Goal: Task Accomplishment & Management: Complete application form

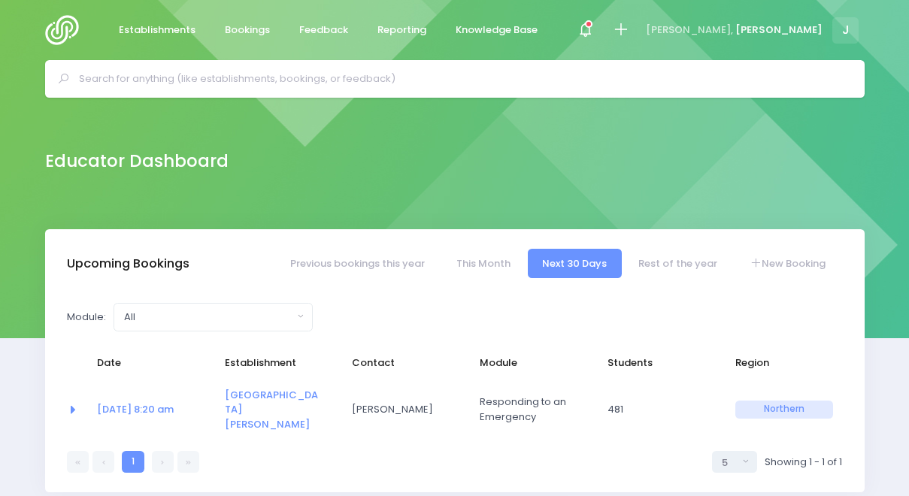
select select "5"
click at [629, 30] on icon at bounding box center [620, 29] width 17 height 17
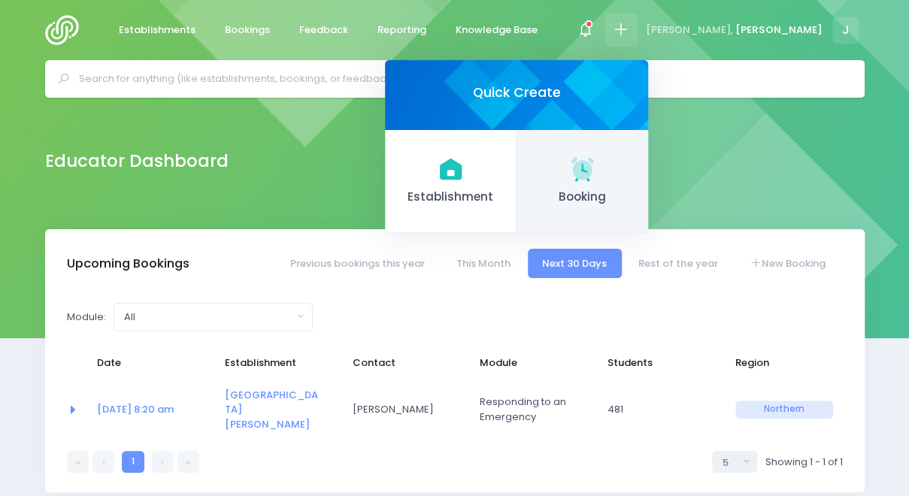
click at [648, 218] on link "Booking" at bounding box center [582, 182] width 132 height 104
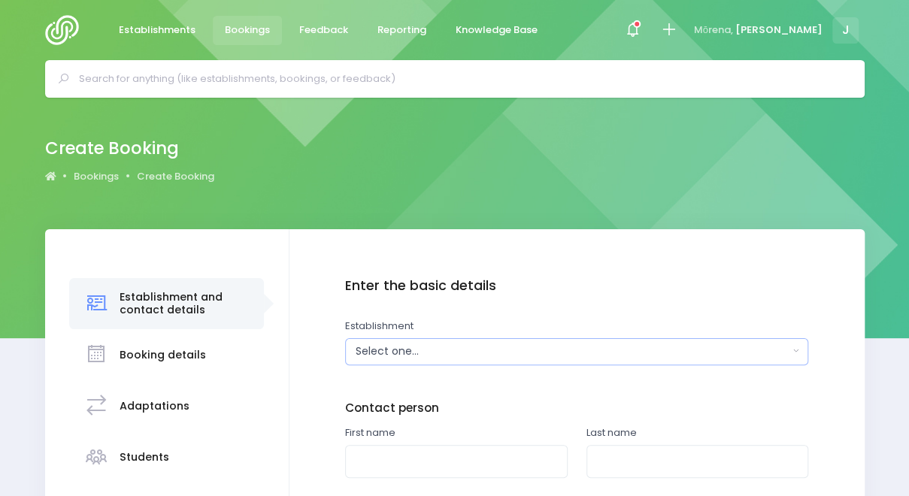
click at [454, 353] on div "Select one..." at bounding box center [572, 352] width 433 height 16
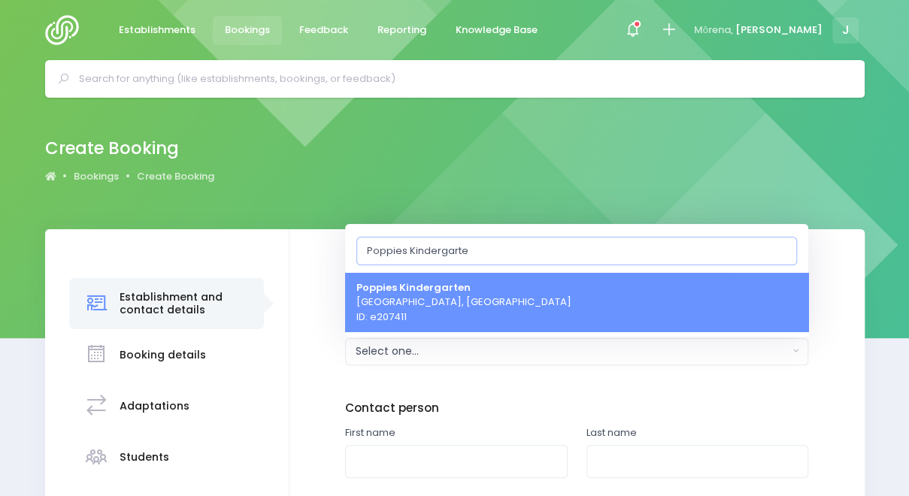
type input "Poppies Kindergarten"
select select "207411"
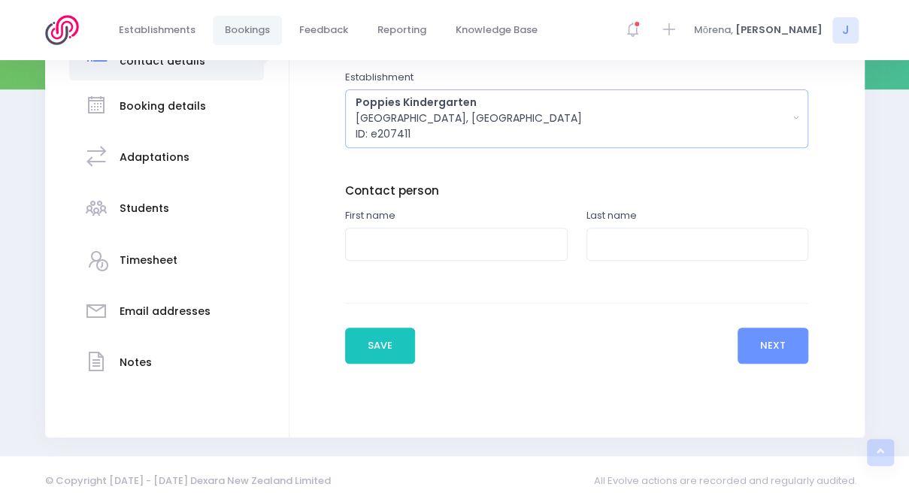
scroll to position [257, 0]
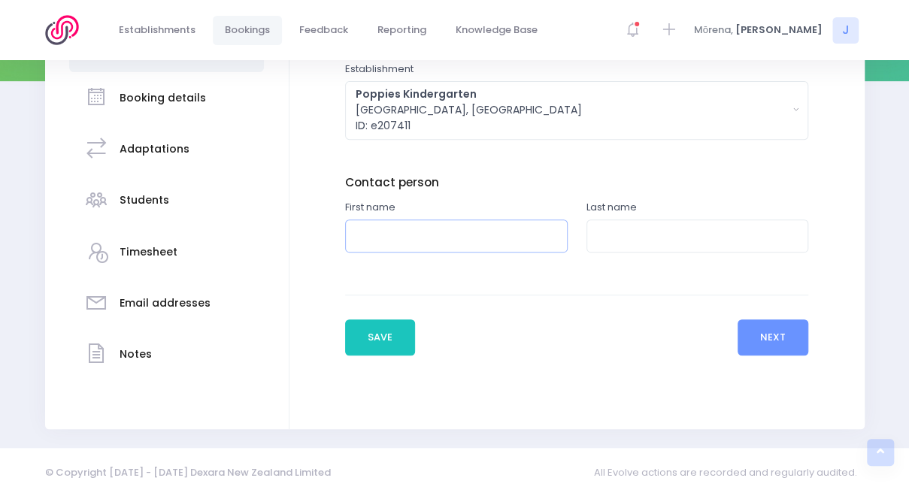
click at [409, 231] on input "text" at bounding box center [456, 236] width 222 height 34
type input "Tania"
click at [759, 341] on button "Next" at bounding box center [772, 337] width 71 height 36
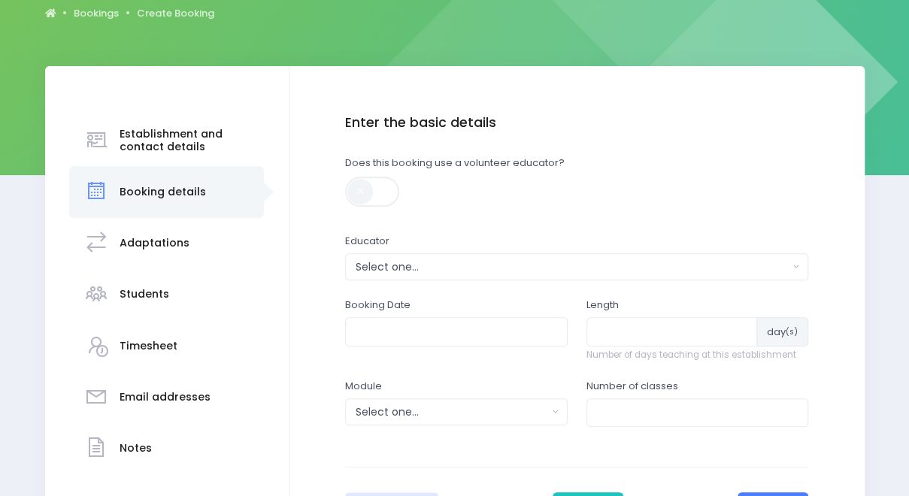
scroll to position [168, 0]
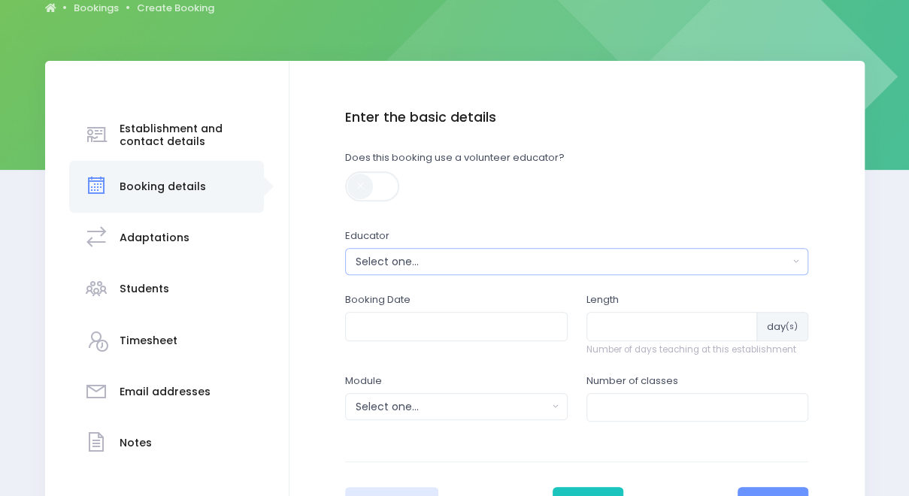
click at [595, 259] on div "Select one..." at bounding box center [572, 262] width 433 height 16
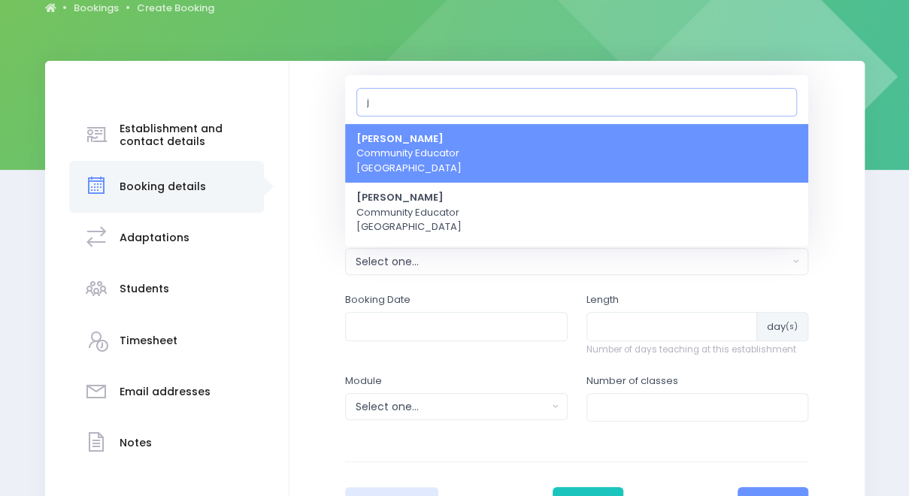
type input "je"
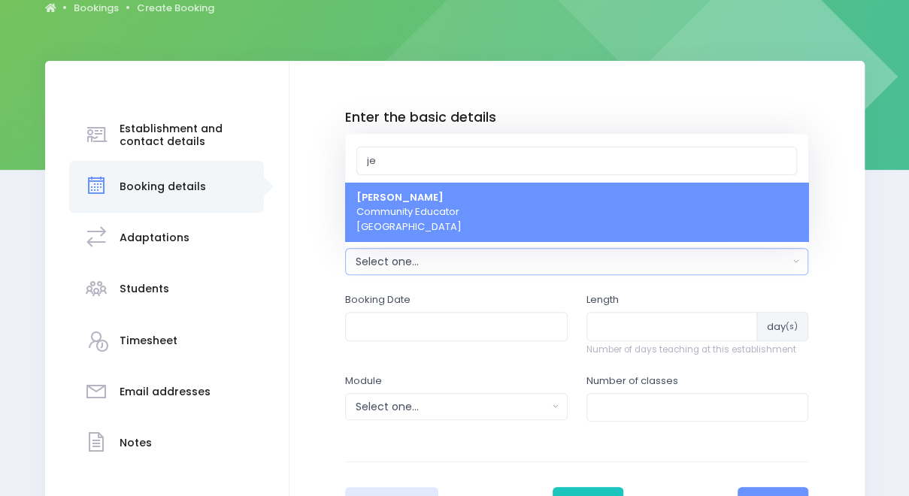
select select "351100"
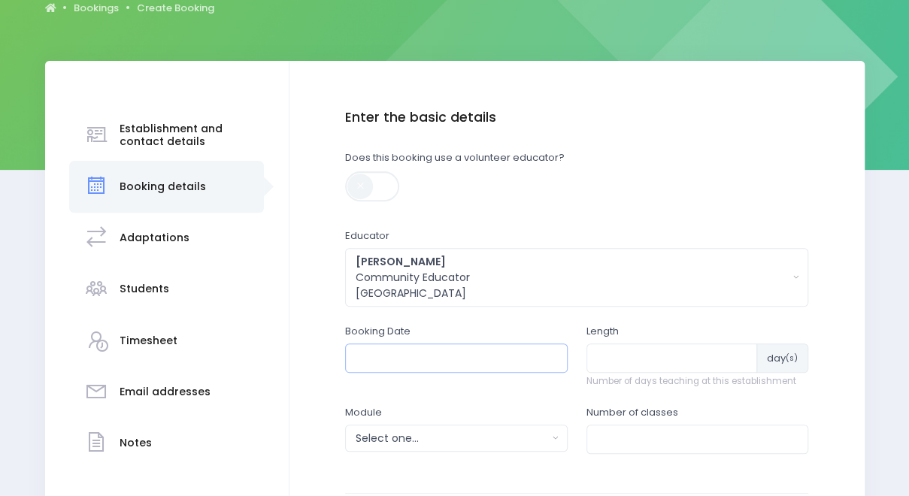
click at [437, 356] on input "text" at bounding box center [456, 358] width 222 height 29
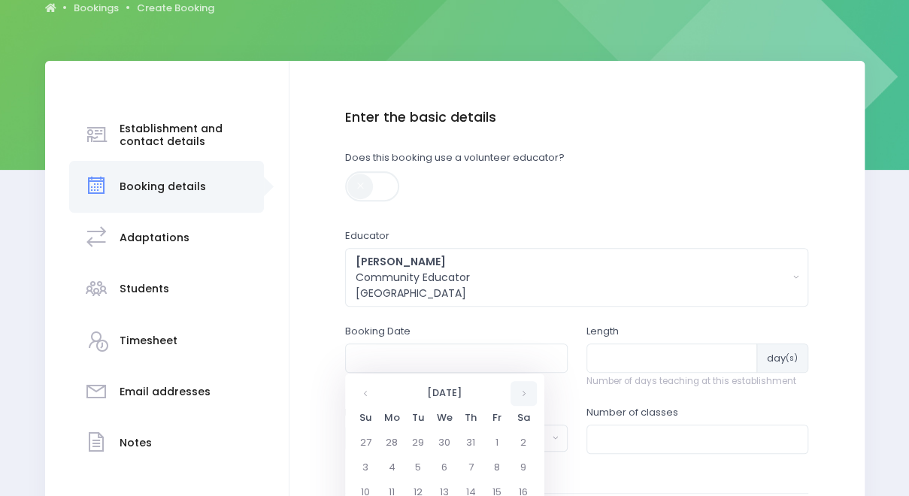
click at [531, 393] on th at bounding box center [523, 393] width 26 height 25
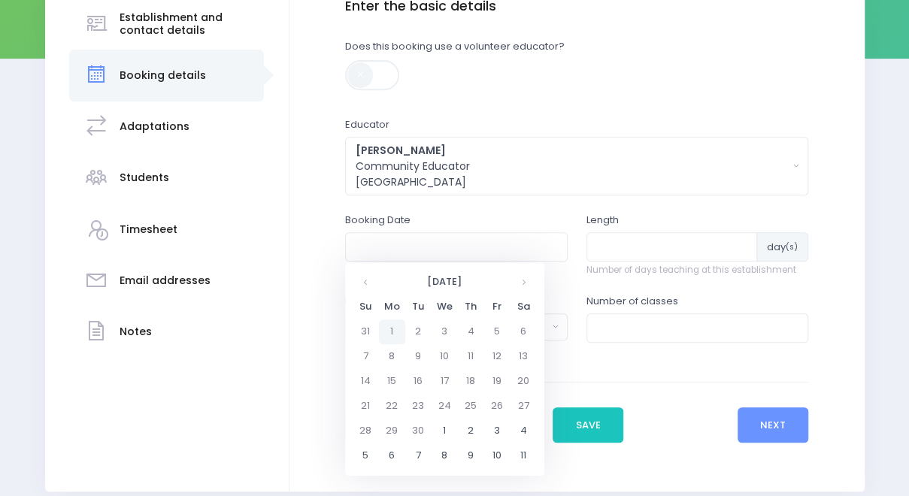
scroll to position [288, 0]
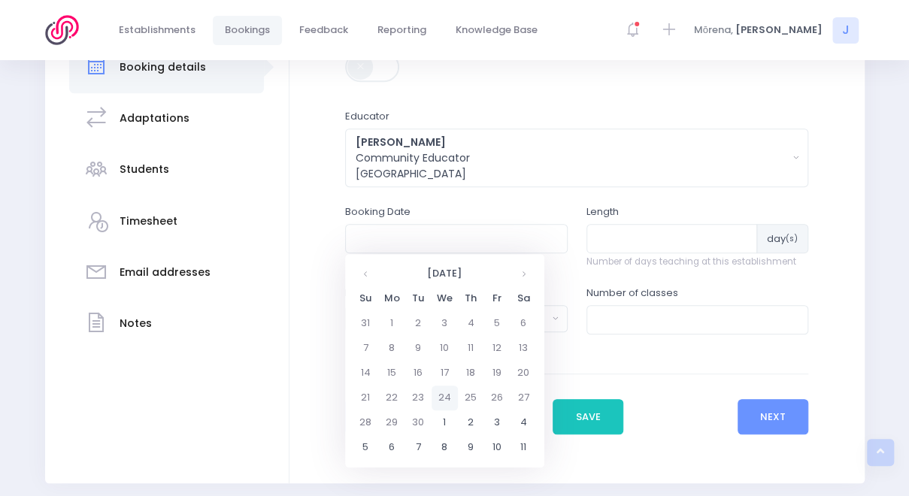
click at [446, 395] on td "24" at bounding box center [444, 398] width 26 height 25
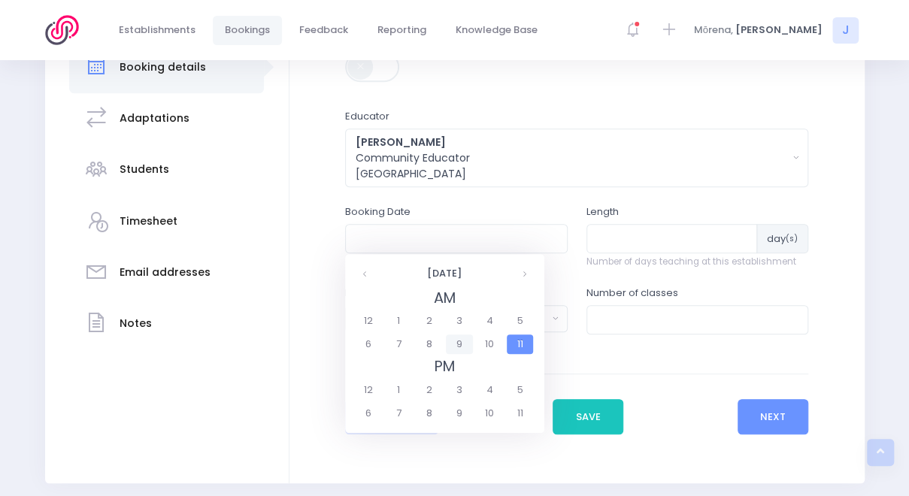
click at [459, 344] on span "9" at bounding box center [459, 344] width 26 height 20
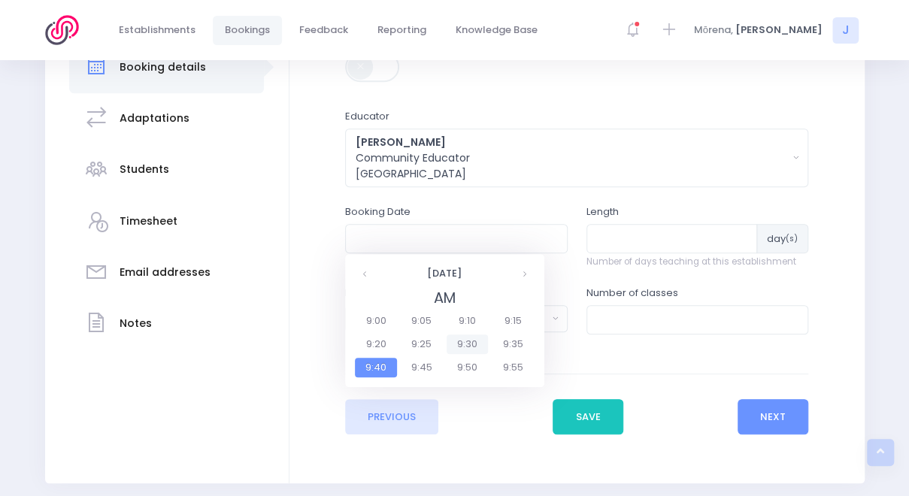
click at [462, 343] on span "9:30" at bounding box center [467, 344] width 42 height 20
type input "24/09/2025 09:30 AM"
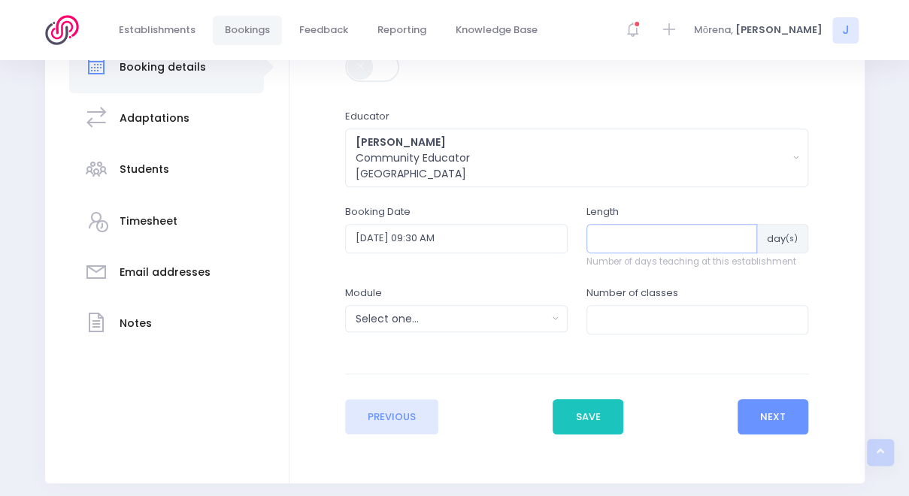
click at [629, 238] on input "number" at bounding box center [671, 238] width 171 height 29
type input "1"
click at [528, 322] on div "Select one..." at bounding box center [452, 319] width 192 height 16
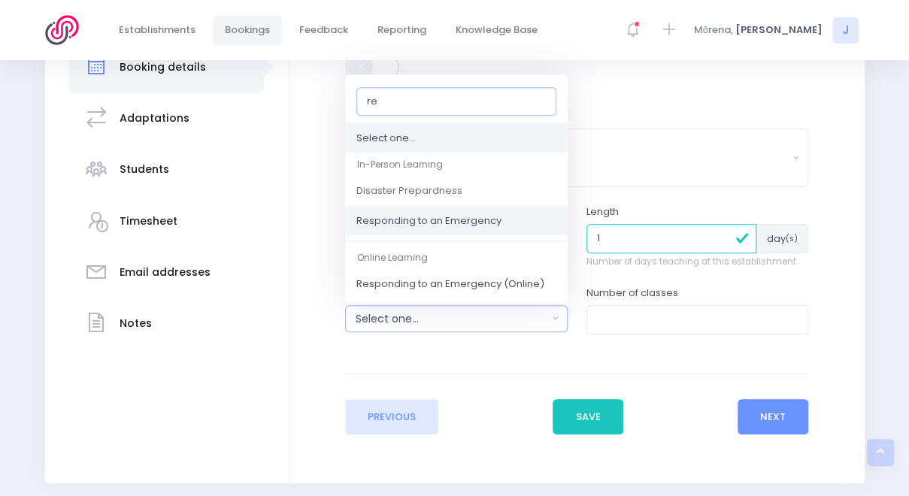
type input "re"
click at [486, 210] on link "Responding to an Emergency" at bounding box center [456, 221] width 222 height 30
select select "Responding to an Emergency"
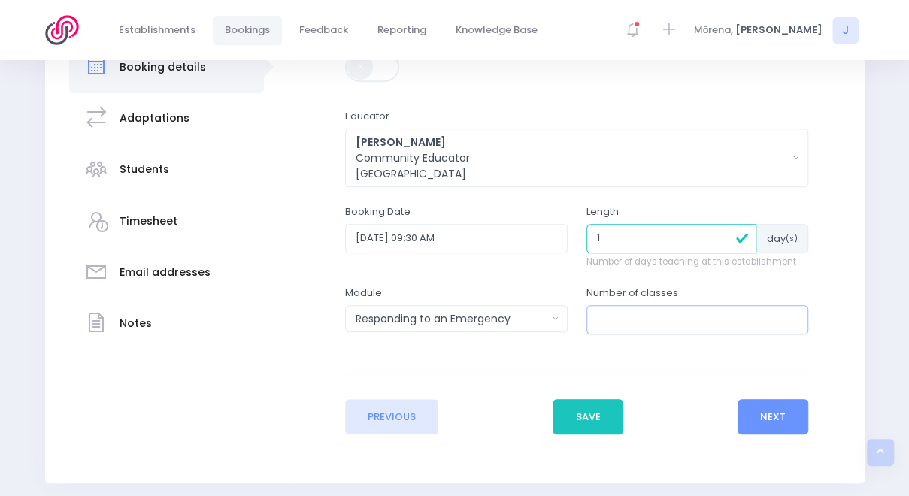
click at [648, 324] on input "number" at bounding box center [697, 319] width 222 height 29
type input "2"
click at [766, 425] on button "Next" at bounding box center [772, 417] width 71 height 36
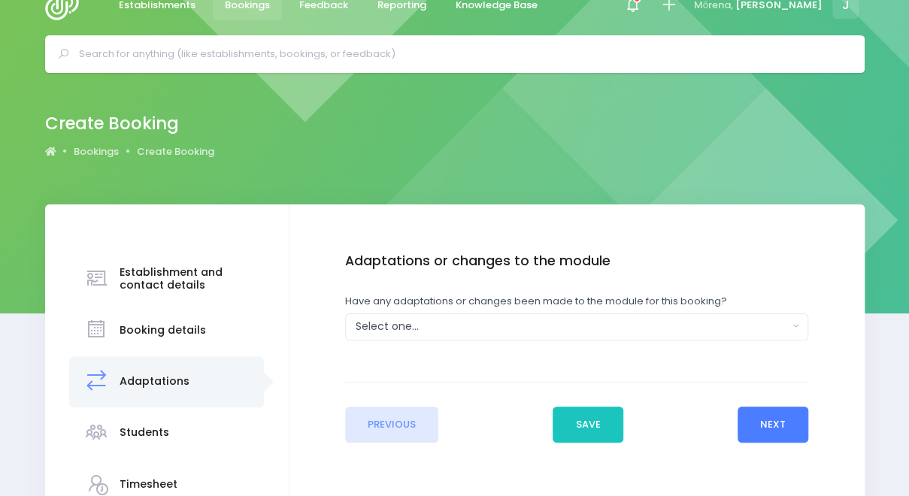
scroll to position [0, 0]
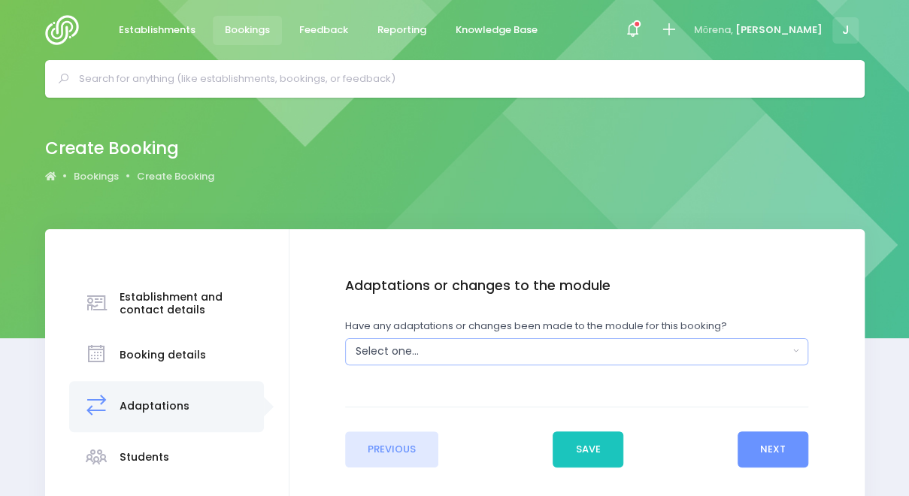
click at [617, 360] on button "Select one..." at bounding box center [576, 351] width 463 height 27
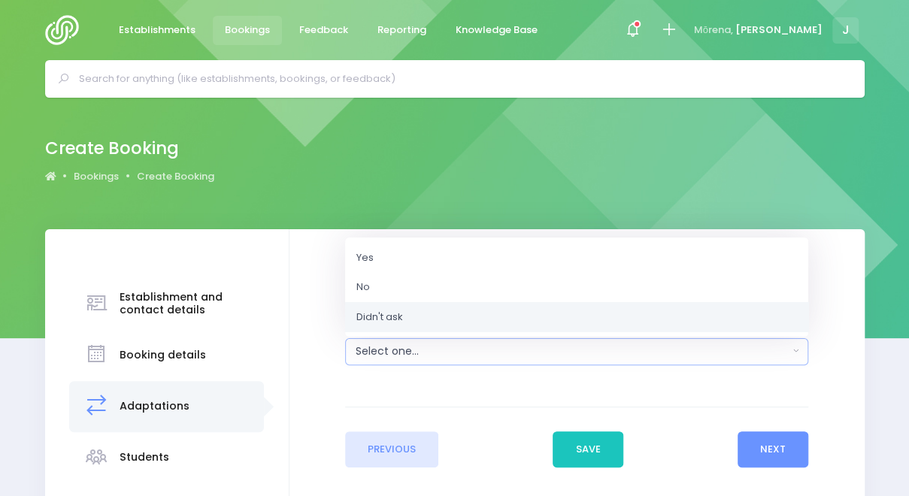
click at [575, 305] on link "Didn't ask" at bounding box center [576, 316] width 463 height 30
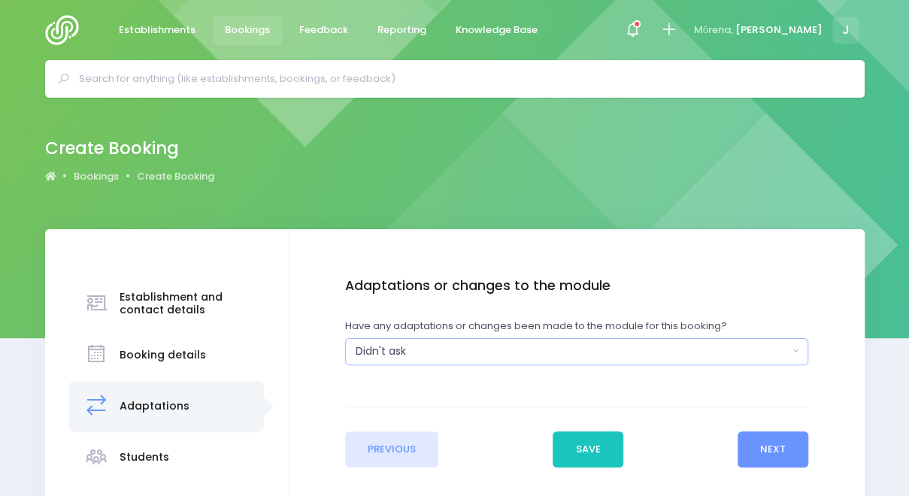
click at [582, 353] on div "Didn't ask" at bounding box center [572, 352] width 433 height 16
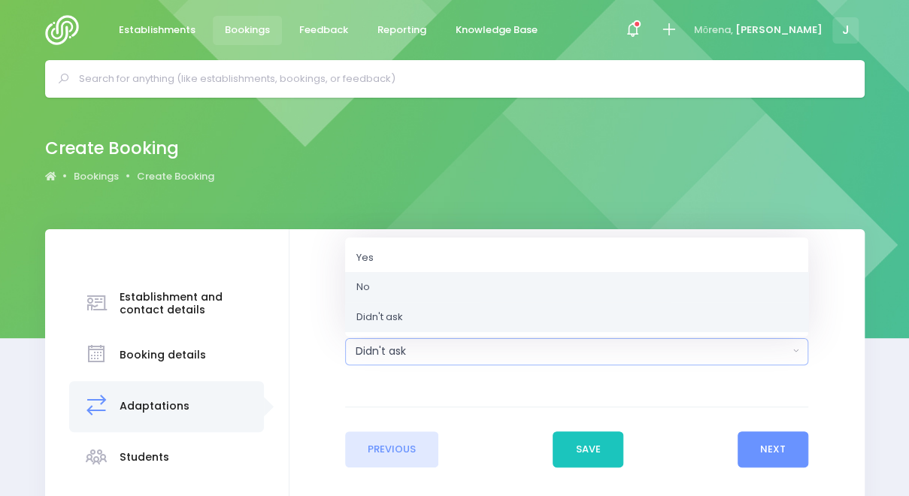
click at [580, 295] on link "No" at bounding box center [576, 287] width 463 height 30
select select "No"
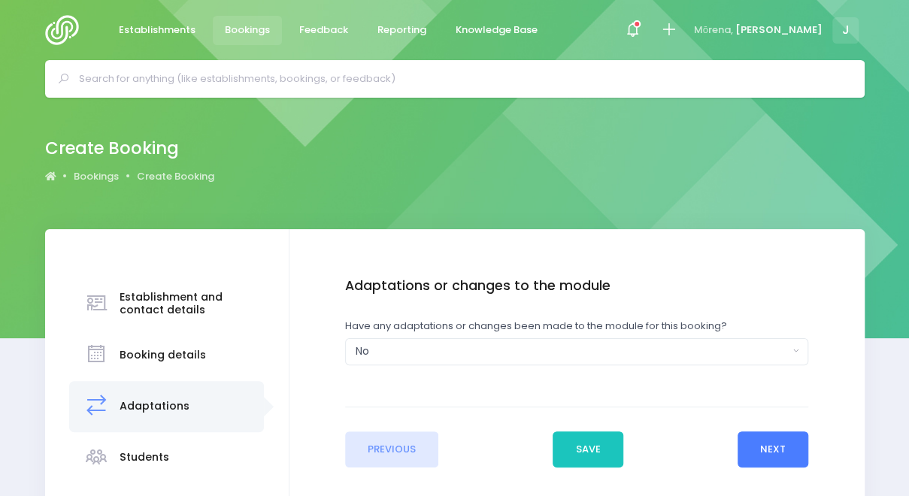
click at [773, 447] on button "Next" at bounding box center [772, 449] width 71 height 36
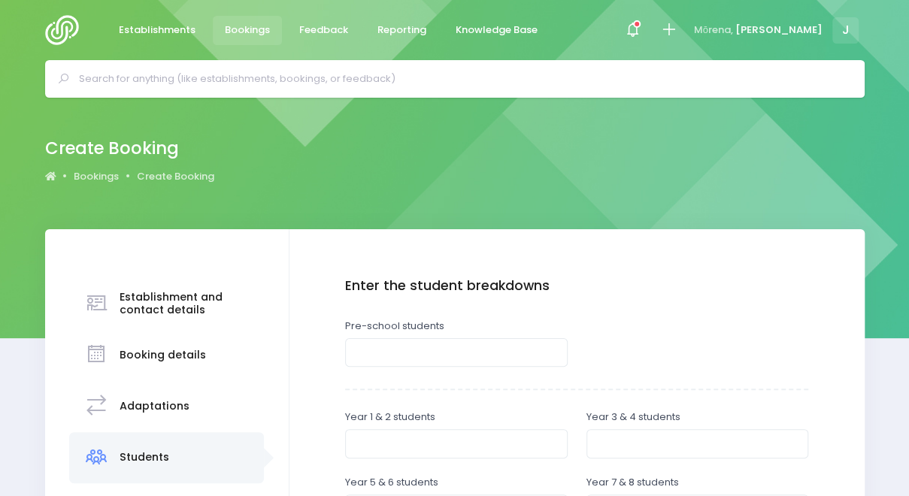
scroll to position [8, 0]
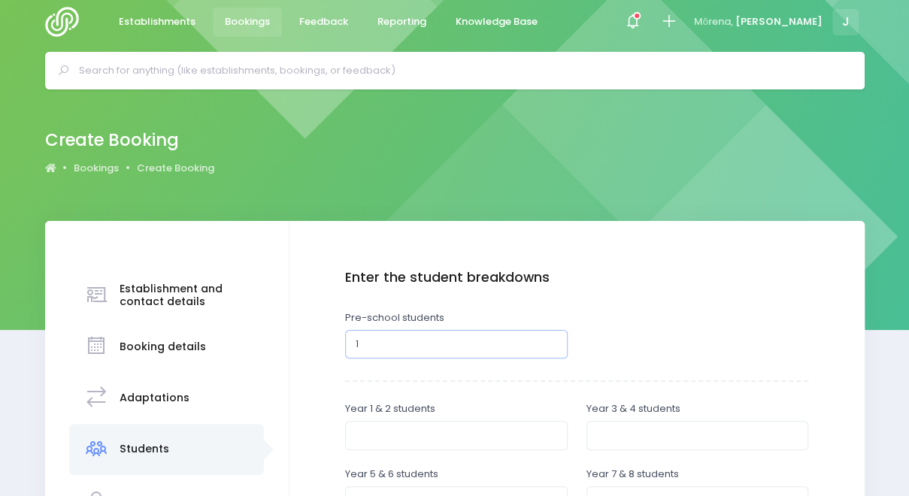
type input "1"
click at [553, 344] on input "1" at bounding box center [456, 344] width 222 height 29
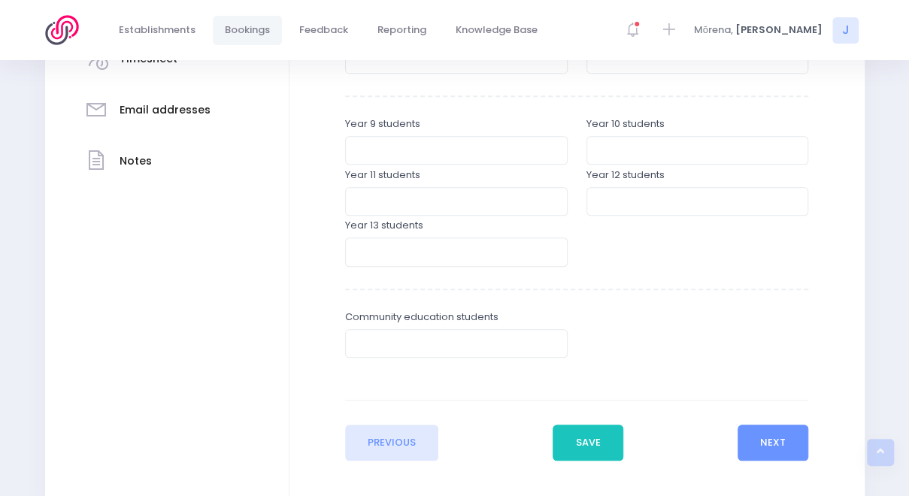
scroll to position [530, 0]
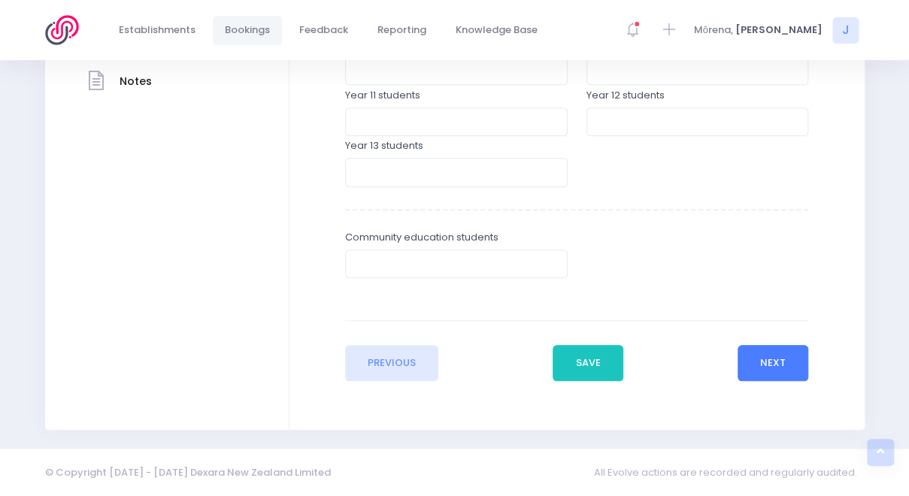
type input "35"
click at [765, 360] on button "Next" at bounding box center [772, 363] width 71 height 36
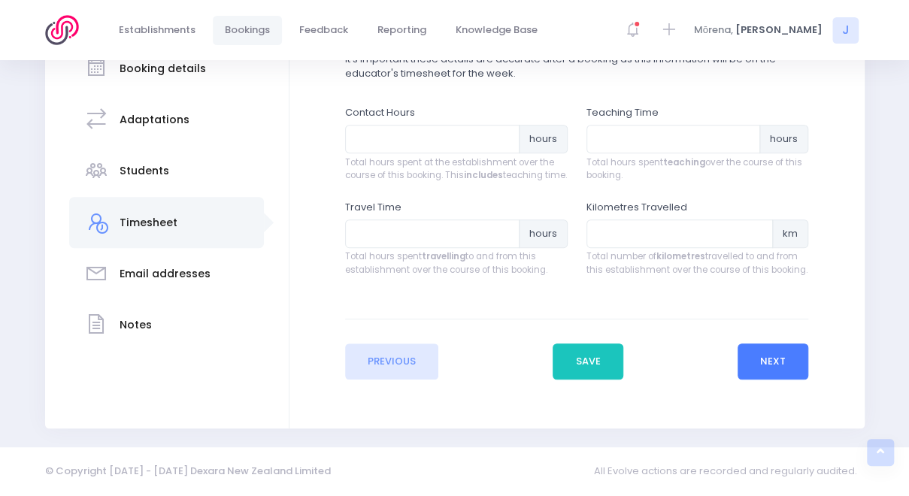
scroll to position [292, 0]
click at [461, 141] on input "number" at bounding box center [432, 139] width 174 height 29
type input "3"
click at [627, 138] on input "number" at bounding box center [673, 139] width 174 height 29
type input "7"
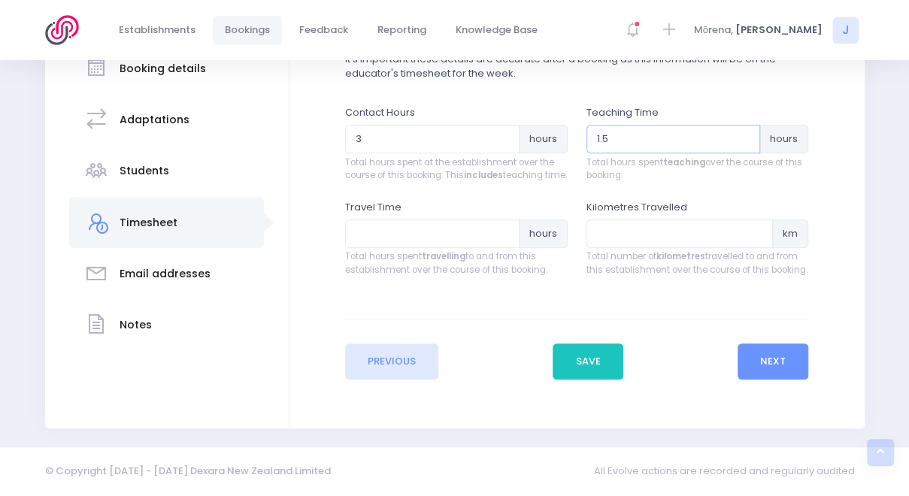
type input "1.5"
click at [486, 239] on input "number" at bounding box center [432, 233] width 174 height 29
type input "1"
click at [622, 243] on input "number" at bounding box center [679, 233] width 187 height 29
type input "22"
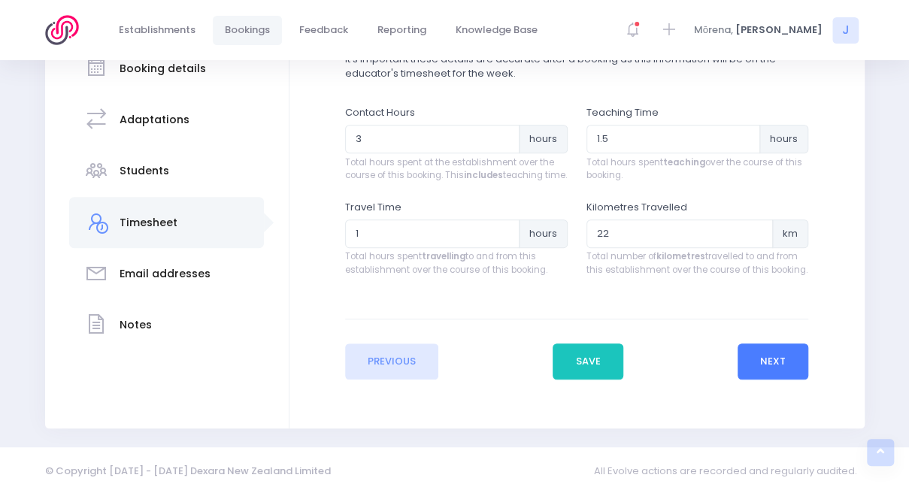
click at [768, 377] on button "Next" at bounding box center [772, 362] width 71 height 36
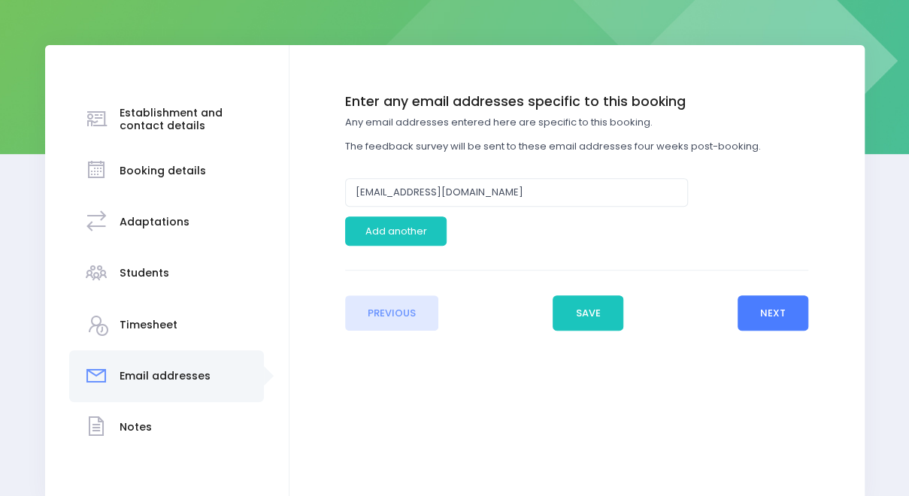
scroll to position [198, 0]
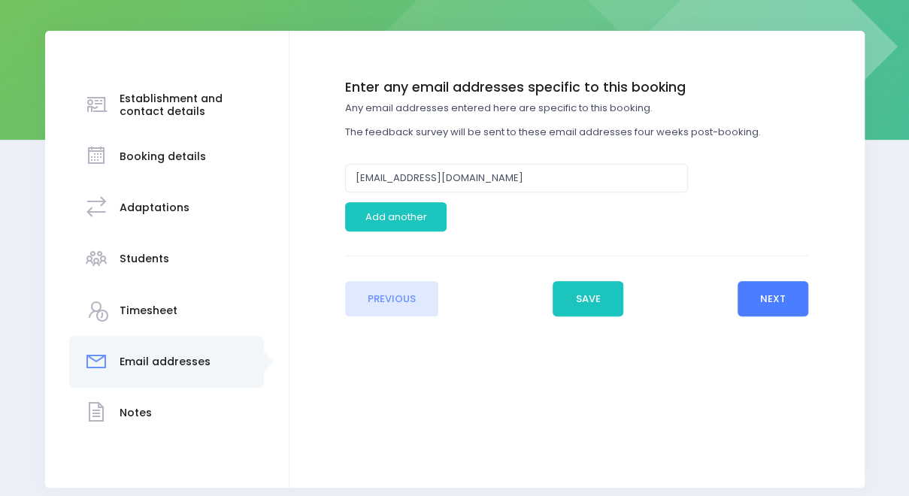
click at [793, 294] on button "Next" at bounding box center [772, 299] width 71 height 36
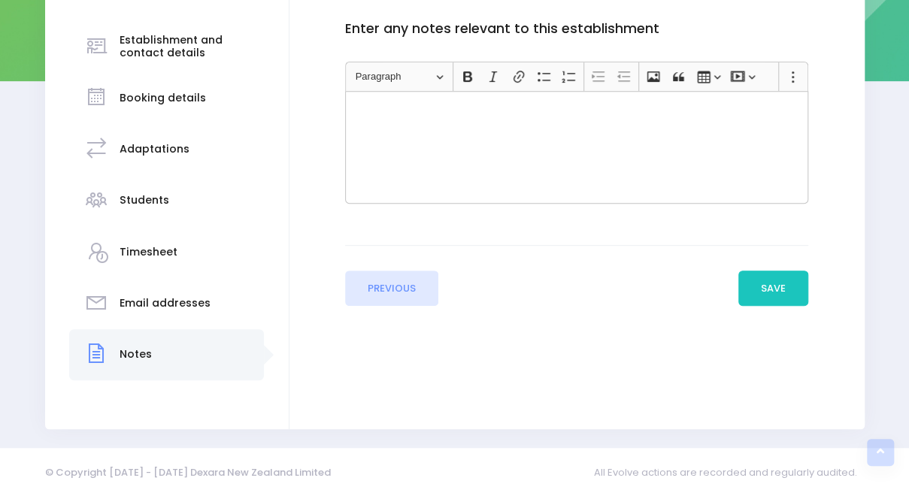
scroll to position [156, 0]
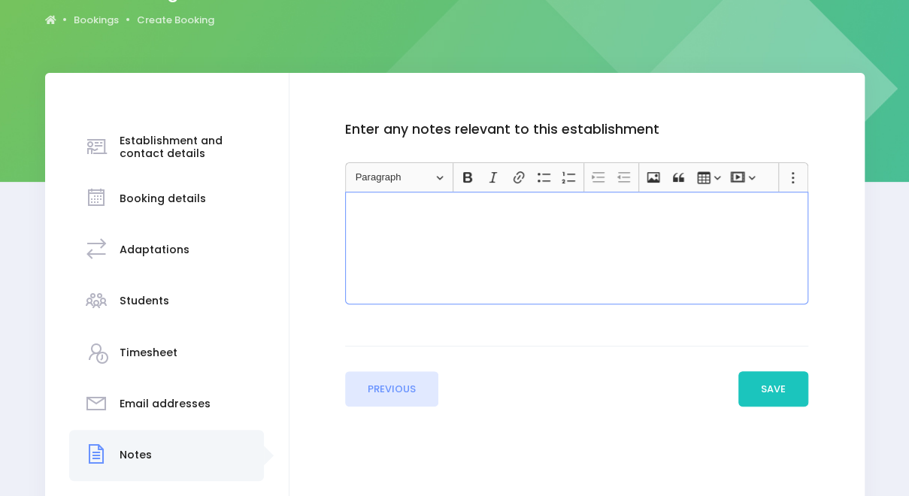
click at [751, 235] on div "Rich Text Editor, main" at bounding box center [576, 248] width 463 height 113
click at [765, 380] on button "Save" at bounding box center [773, 389] width 71 height 36
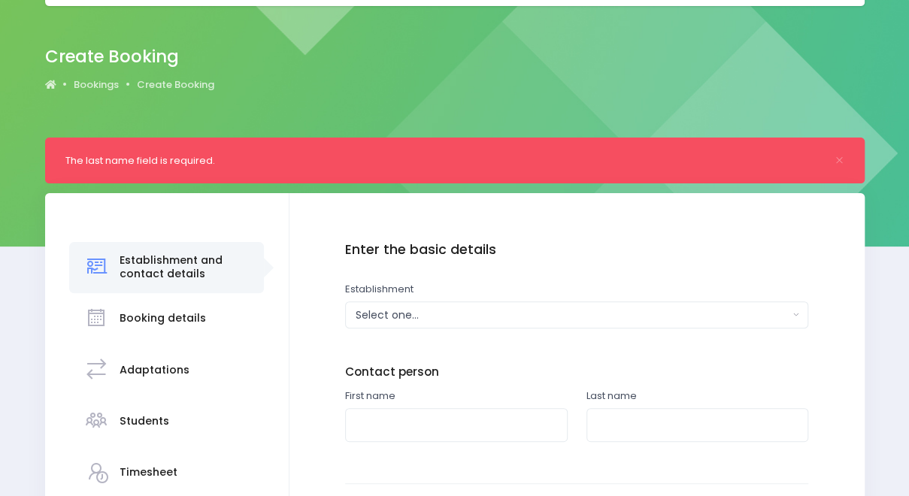
scroll to position [91, 0]
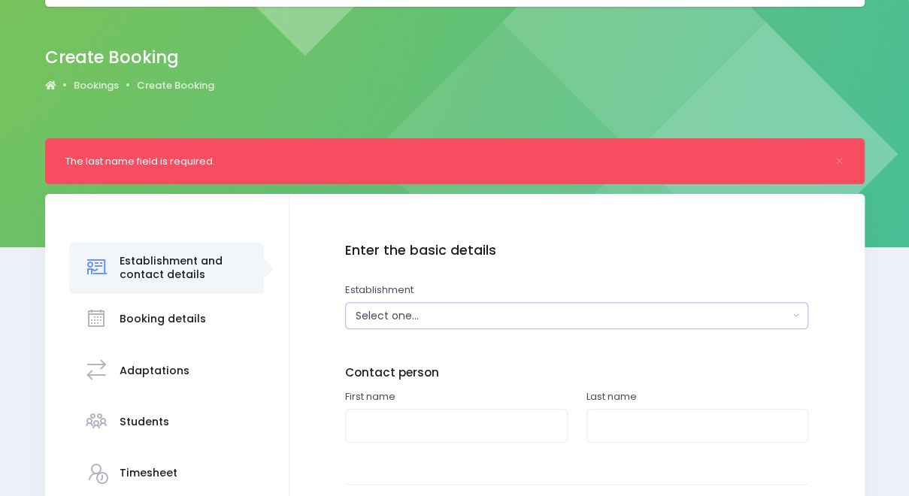
click at [515, 319] on div "Select one..." at bounding box center [572, 316] width 433 height 16
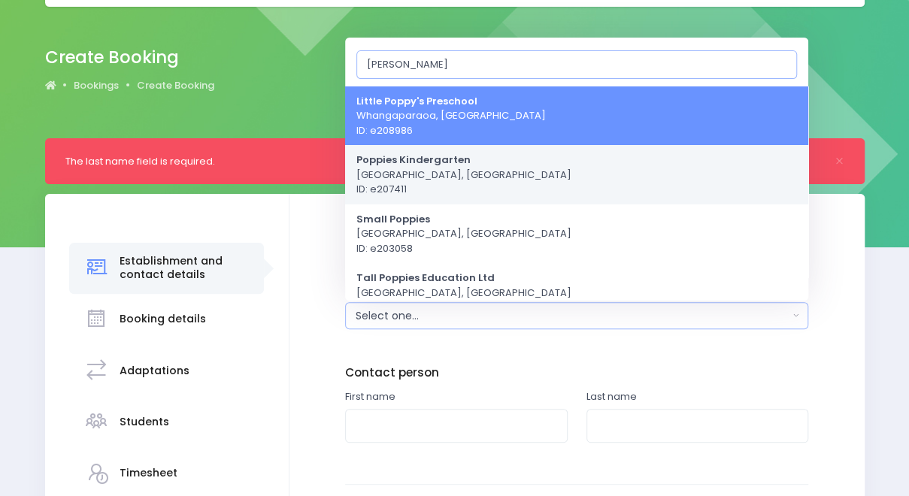
type input "popp"
click at [479, 174] on span "Poppies Kindergarten Auckland, Northern Region ID: e207411" at bounding box center [463, 175] width 215 height 44
select select "207411"
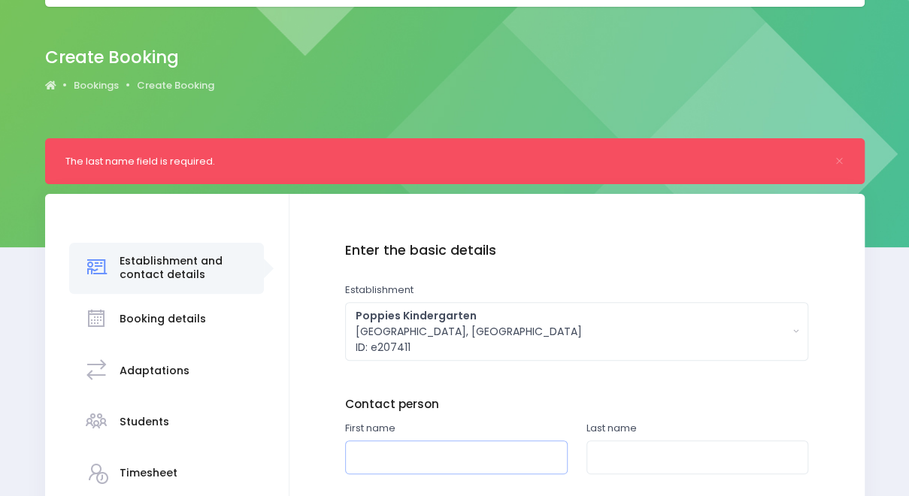
click at [453, 455] on input "text" at bounding box center [456, 457] width 222 height 34
type input "Tania"
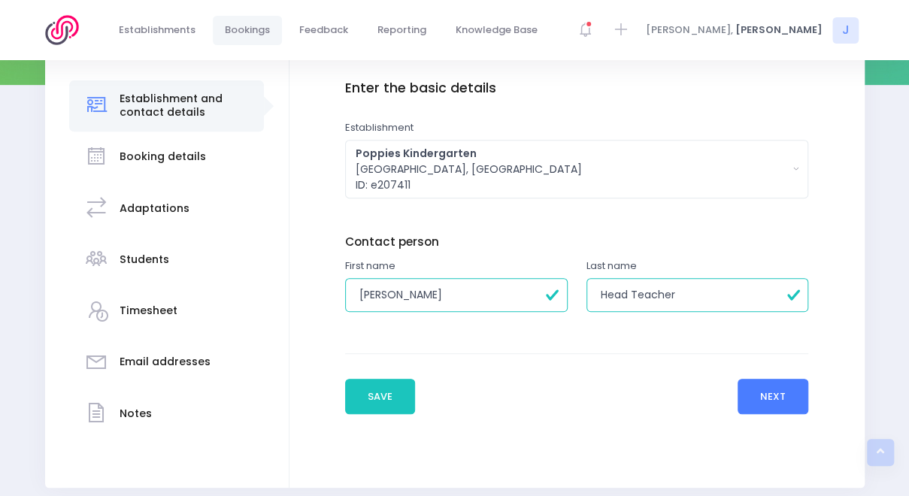
type input "Head Teacher"
click at [779, 393] on button "Next" at bounding box center [772, 397] width 71 height 36
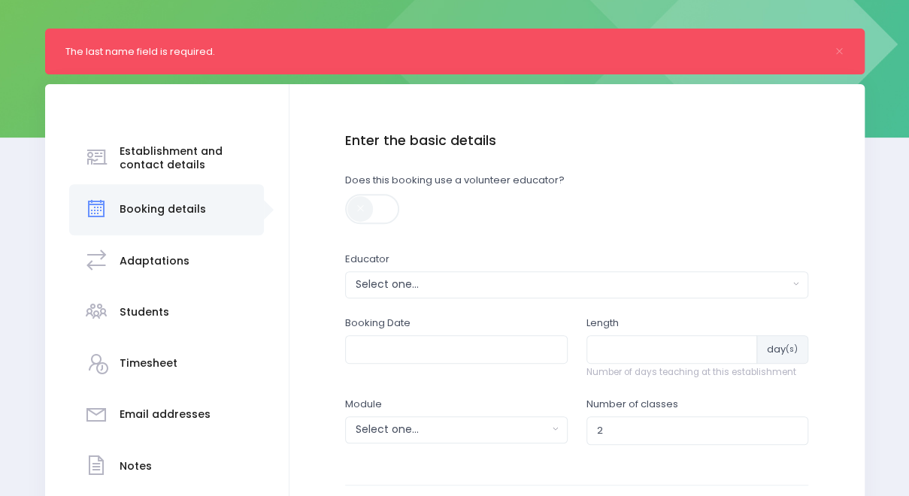
scroll to position [201, 0]
click at [561, 282] on div "Select one..." at bounding box center [572, 284] width 433 height 16
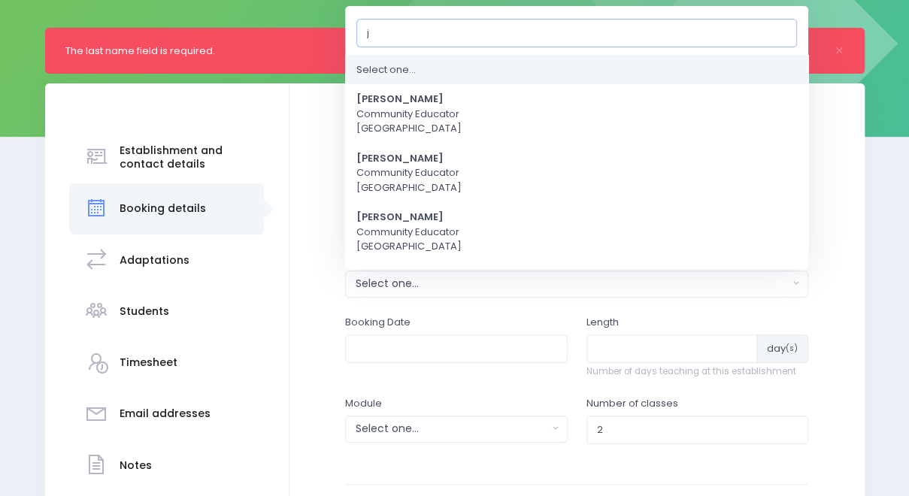
type input "je"
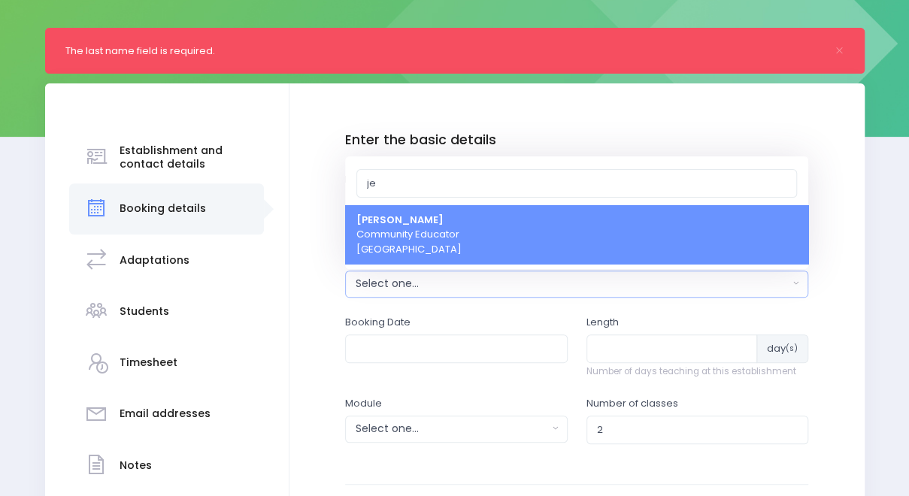
select select "351100"
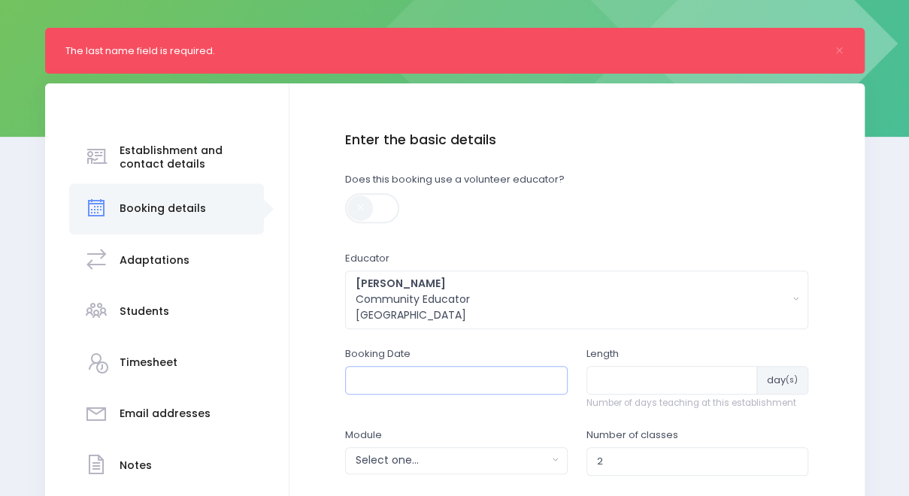
click at [529, 381] on input "text" at bounding box center [456, 380] width 222 height 29
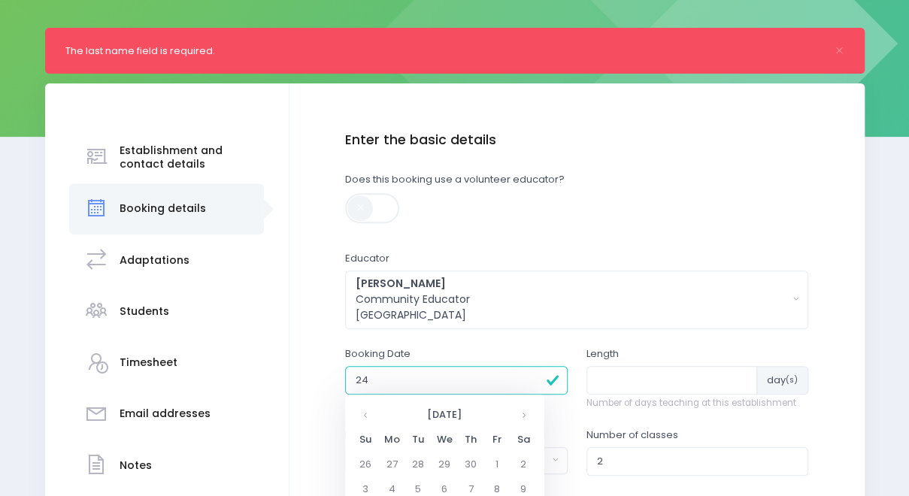
type input "2"
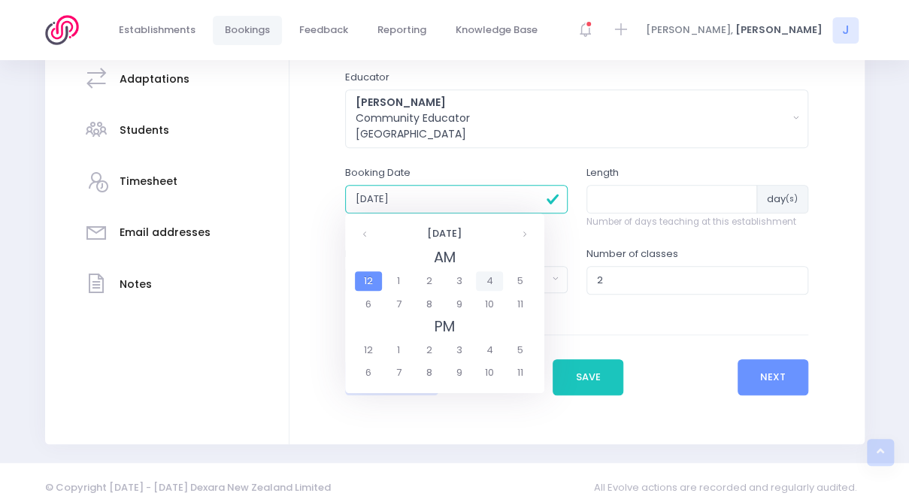
scroll to position [383, 0]
type input "9"
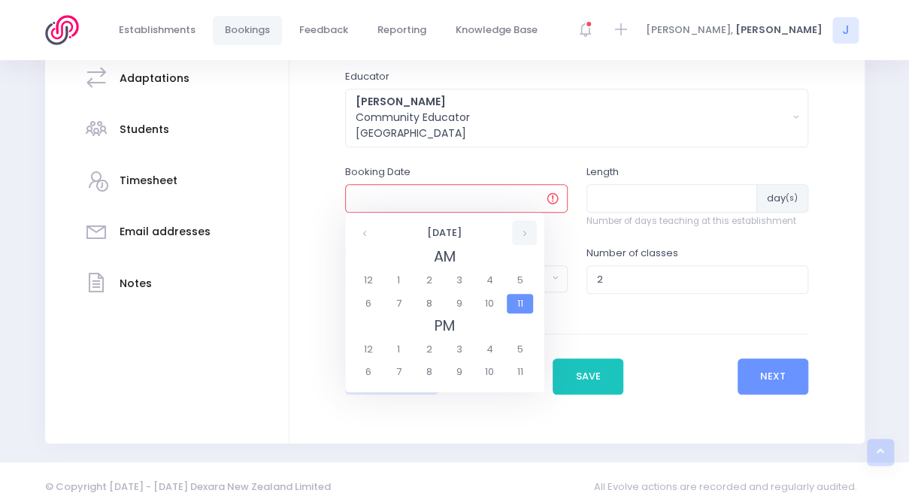
click at [520, 237] on th at bounding box center [524, 232] width 25 height 25
click at [515, 237] on th at bounding box center [524, 232] width 25 height 25
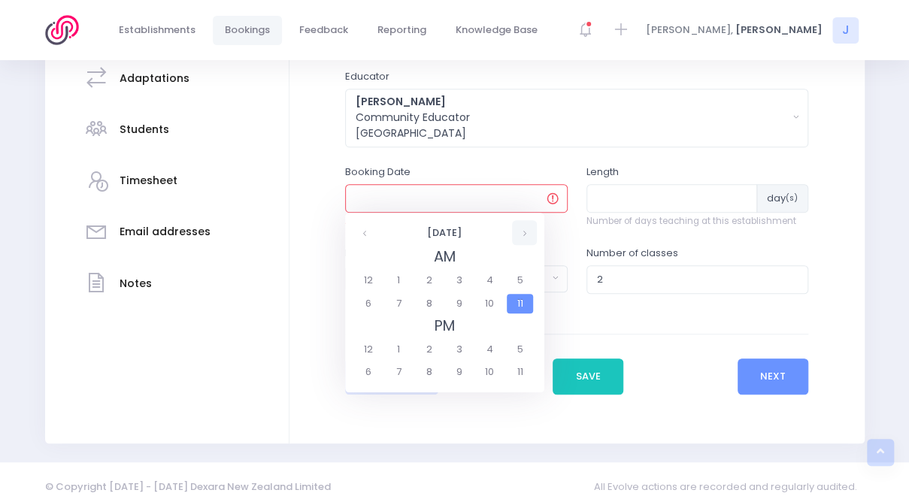
click at [515, 237] on th at bounding box center [524, 232] width 25 height 25
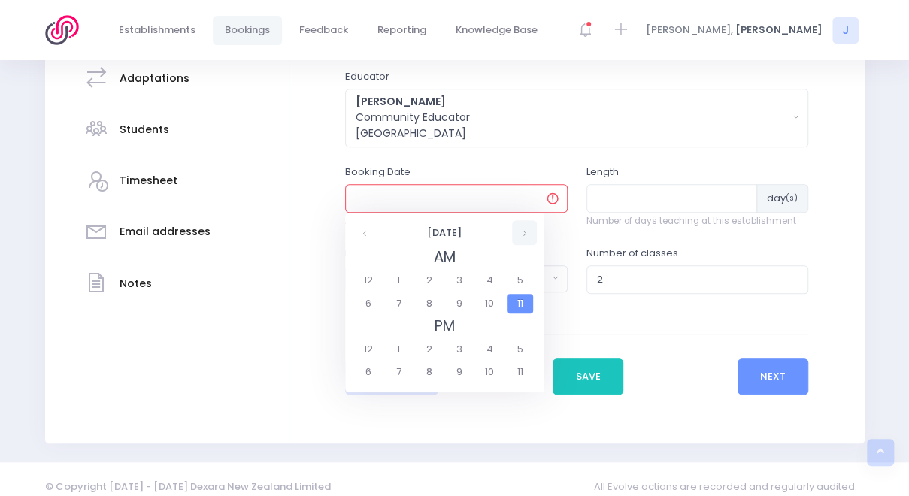
click at [515, 237] on th at bounding box center [524, 232] width 25 height 25
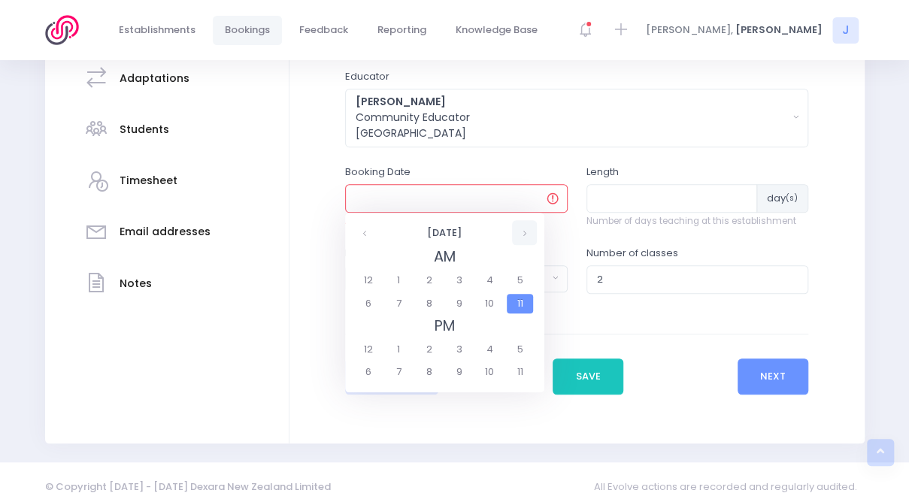
click at [515, 237] on th at bounding box center [524, 232] width 25 height 25
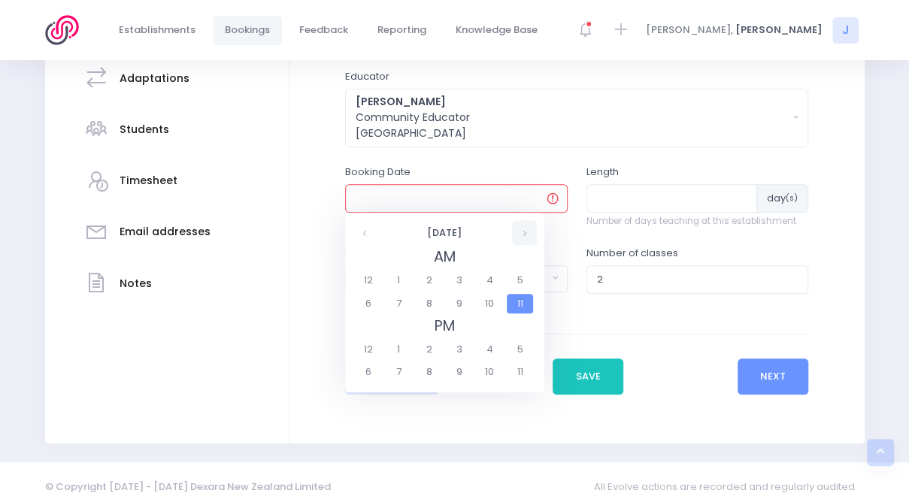
click at [515, 237] on th at bounding box center [524, 232] width 25 height 25
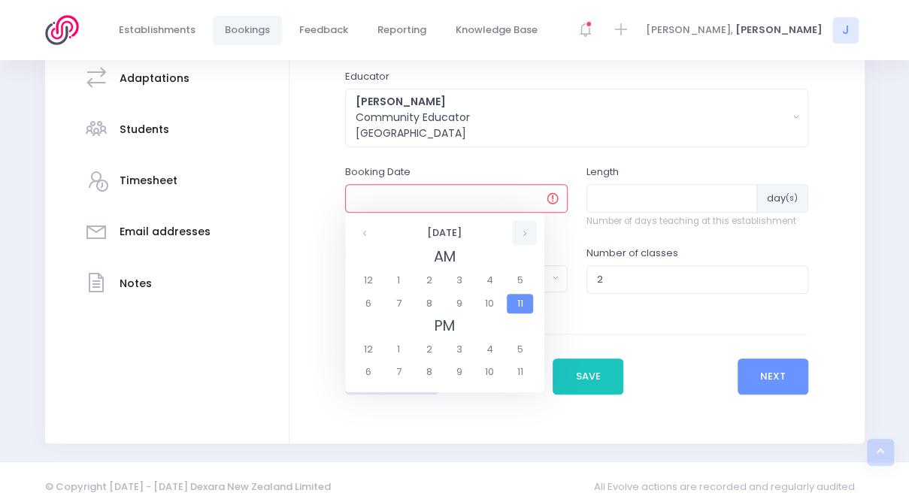
click at [515, 237] on th at bounding box center [524, 232] width 25 height 25
drag, startPoint x: 515, startPoint y: 237, endPoint x: 456, endPoint y: 303, distance: 88.9
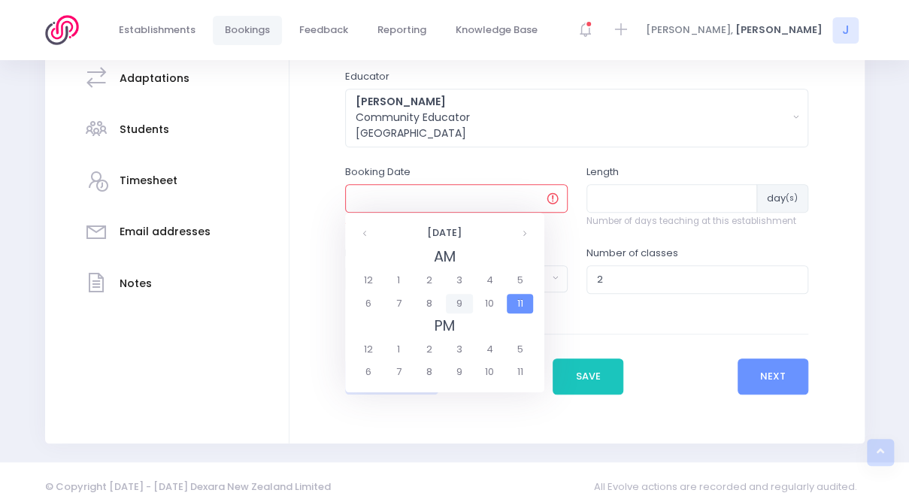
click at [456, 303] on span "9" at bounding box center [459, 304] width 26 height 20
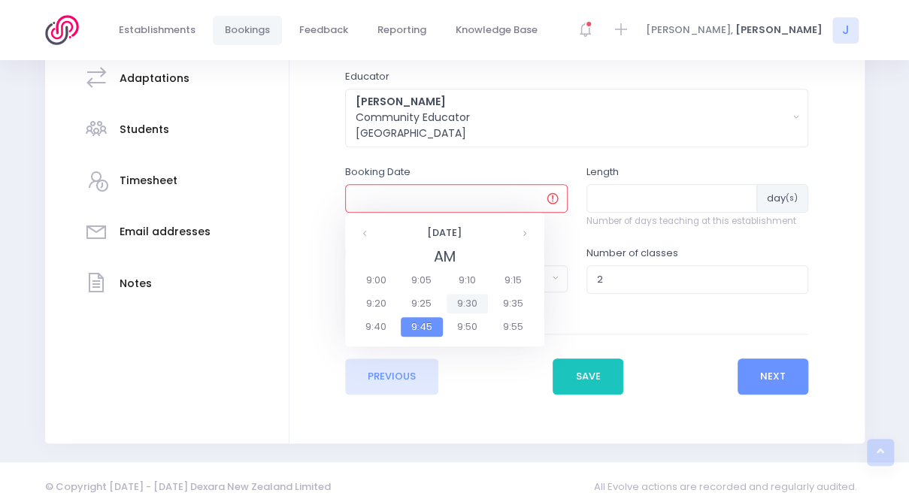
click at [471, 301] on span "9:30" at bounding box center [467, 304] width 42 height 20
type input "24/09/2025 09:30 AM"
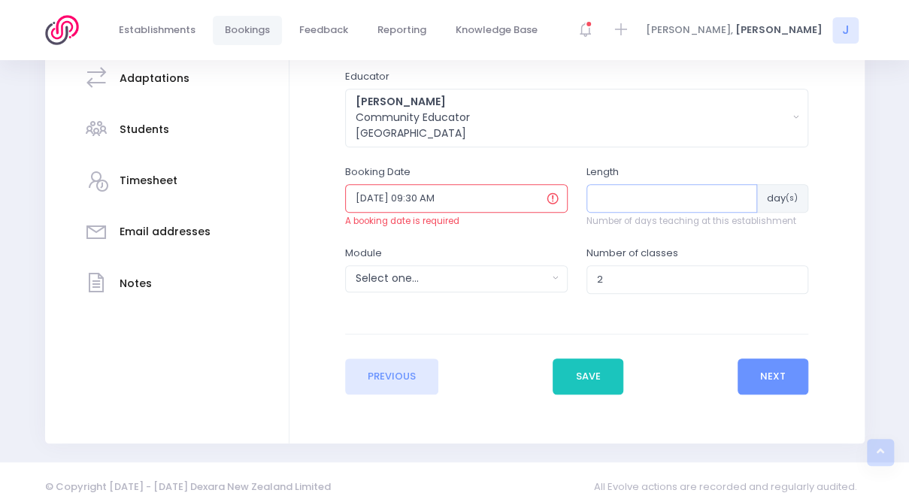
click at [666, 202] on input "number" at bounding box center [671, 198] width 171 height 29
type input "1"
click at [535, 280] on div "Select one..." at bounding box center [452, 279] width 192 height 16
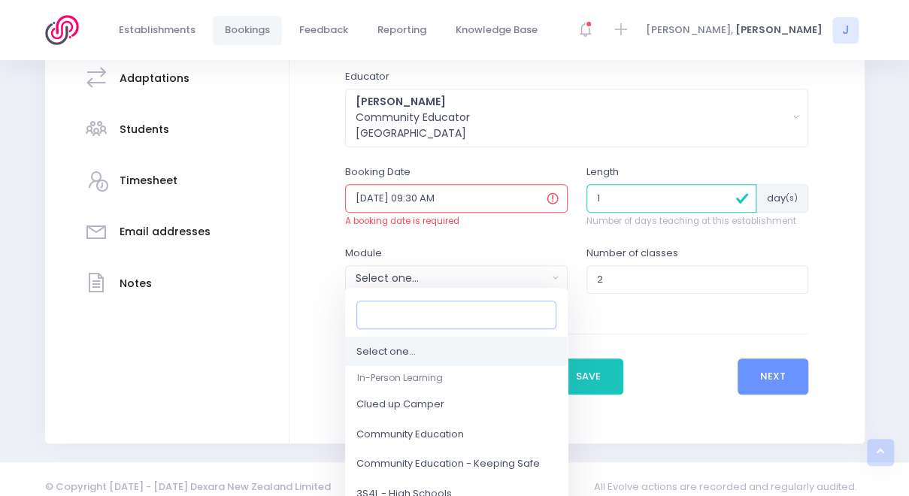
type input "e"
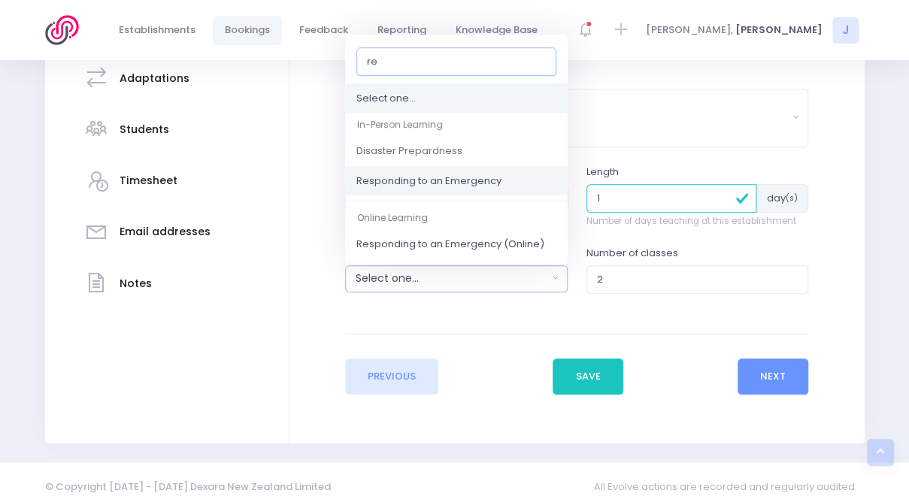
type input "re"
click at [437, 178] on span "Responding to an Emergency" at bounding box center [428, 181] width 145 height 15
select select "Responding to an Emergency"
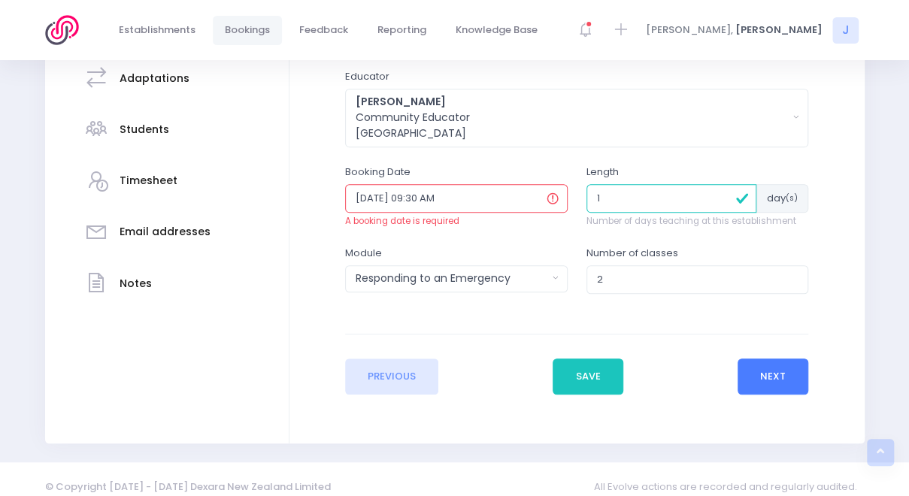
click at [771, 386] on button "Next" at bounding box center [772, 377] width 71 height 36
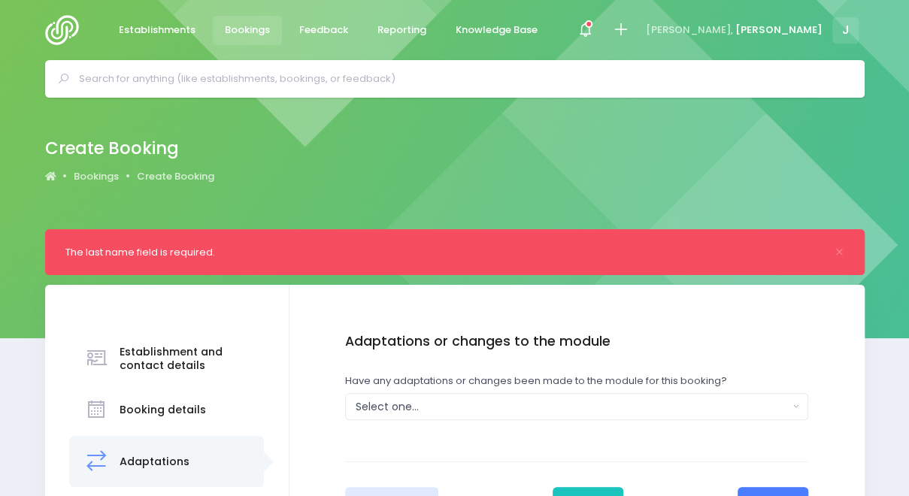
scroll to position [58, 0]
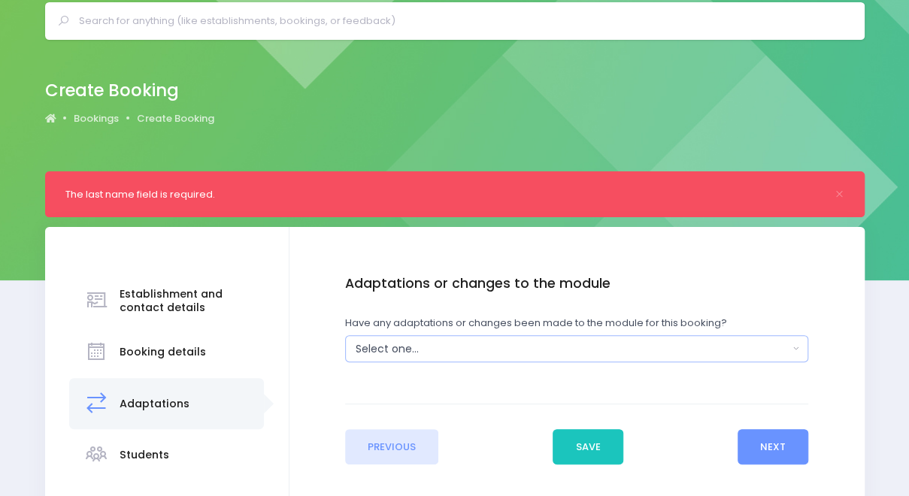
click at [720, 355] on div "Select one..." at bounding box center [572, 349] width 433 height 16
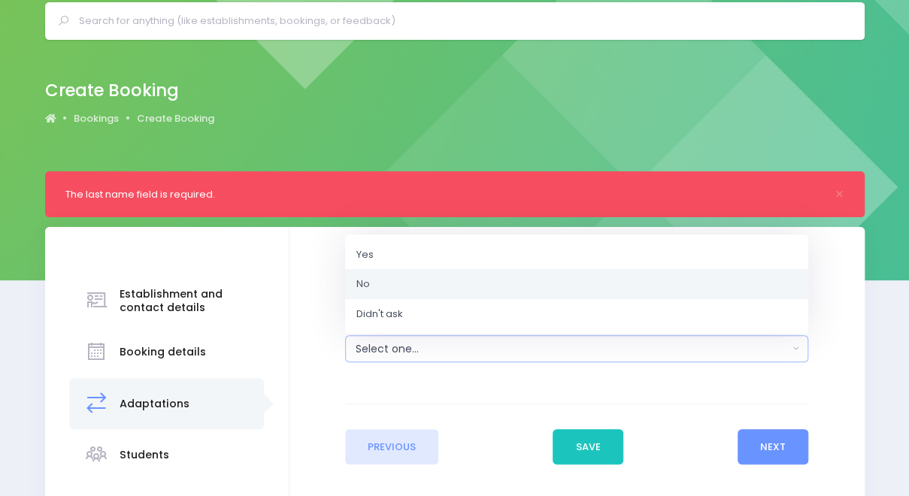
click at [633, 290] on link "No" at bounding box center [576, 284] width 463 height 30
select select "No"
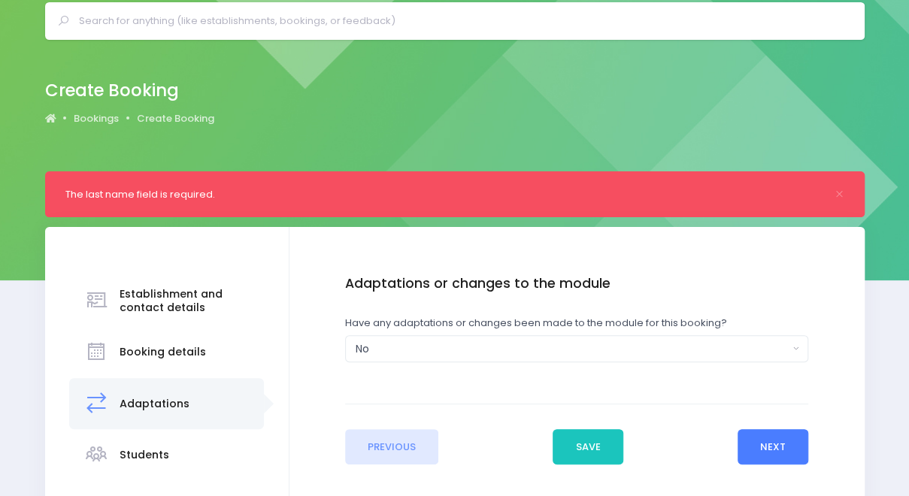
click at [772, 443] on button "Next" at bounding box center [772, 447] width 71 height 36
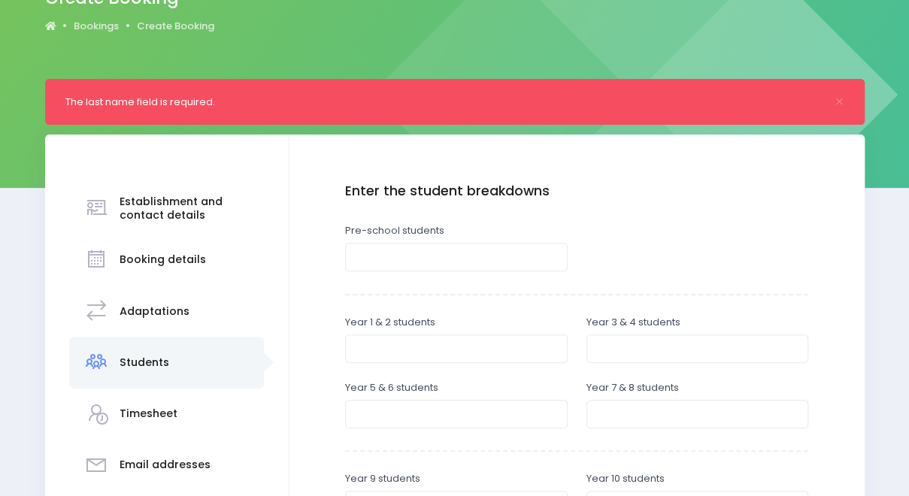
scroll to position [152, 0]
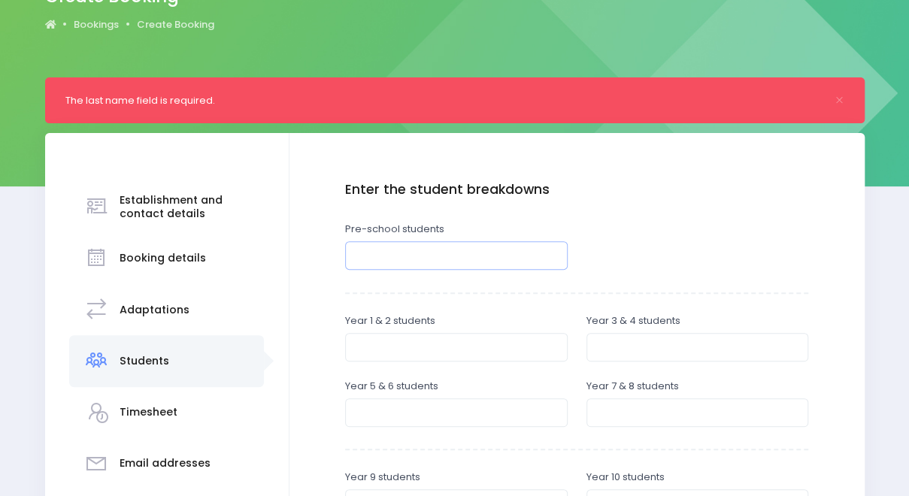
click at [520, 253] on input "number" at bounding box center [456, 255] width 222 height 29
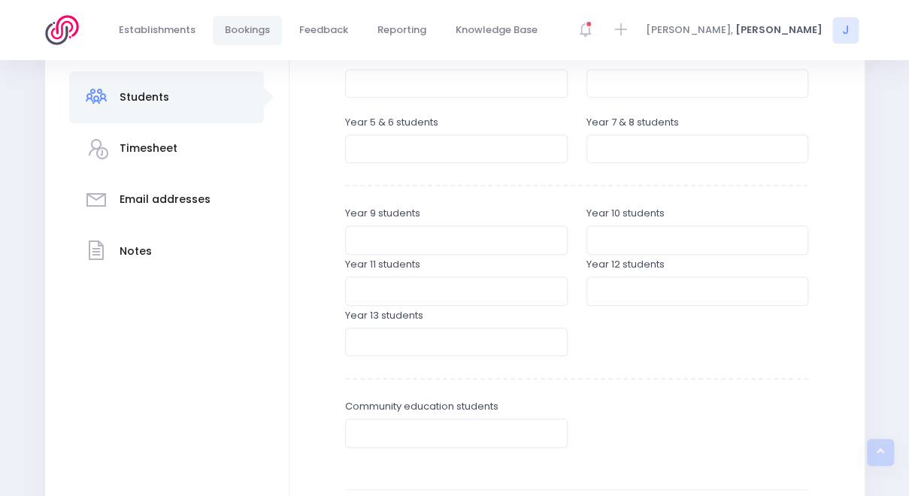
type input "35"
click at [520, 253] on input "number" at bounding box center [456, 240] width 222 height 29
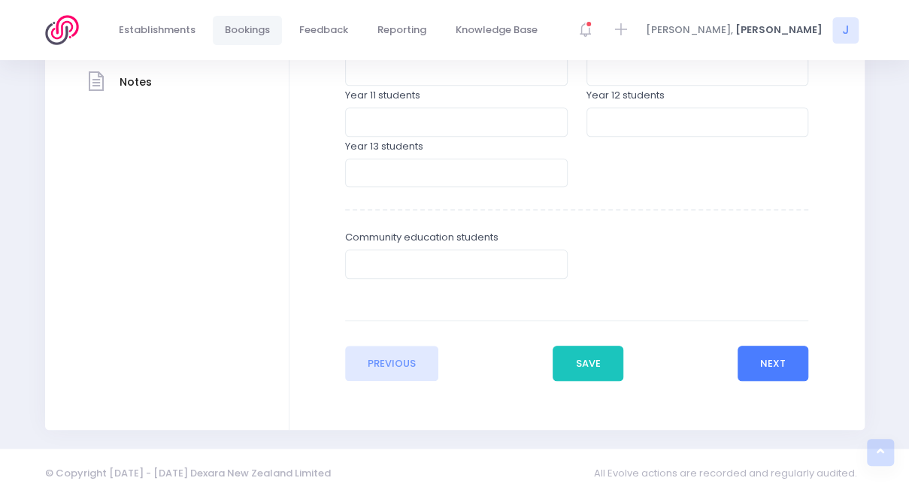
click at [765, 359] on button "Next" at bounding box center [772, 364] width 71 height 36
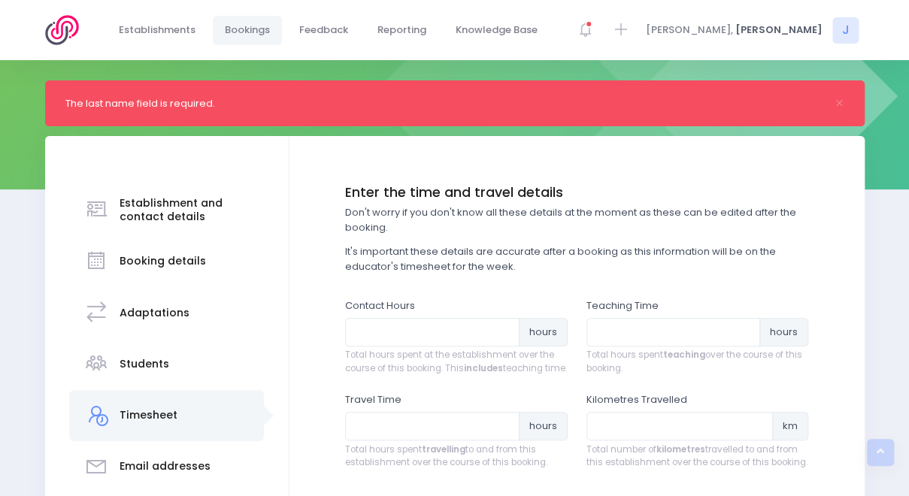
scroll to position [353, 0]
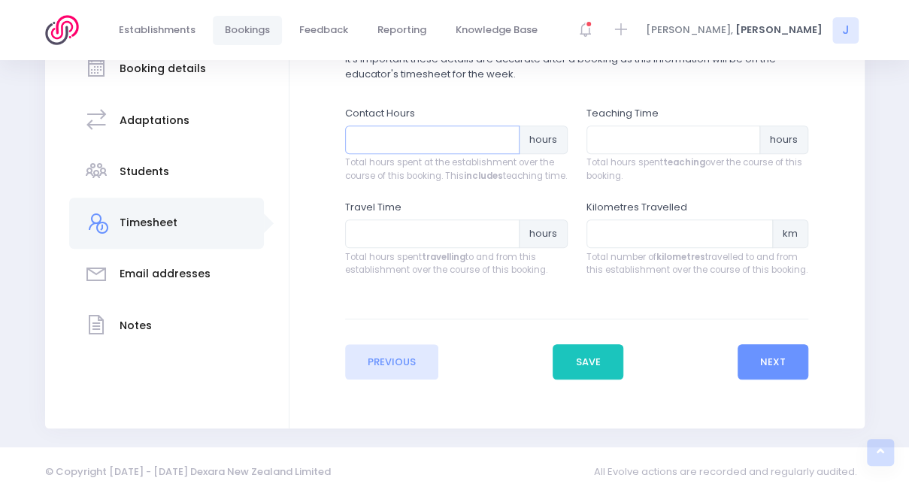
click at [408, 126] on input "number" at bounding box center [432, 140] width 174 height 29
type input "3"
click at [664, 129] on input "number" at bounding box center [673, 140] width 174 height 29
type input "1.5"
click at [488, 240] on input "number" at bounding box center [432, 233] width 174 height 29
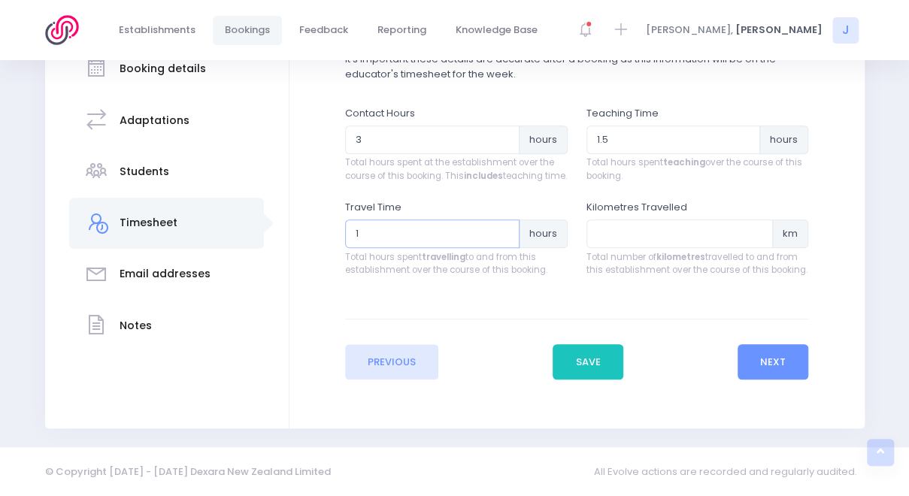
type input "1"
click at [683, 238] on input "number" at bounding box center [679, 233] width 187 height 29
type input "22"
click at [772, 369] on button "Next" at bounding box center [772, 362] width 71 height 36
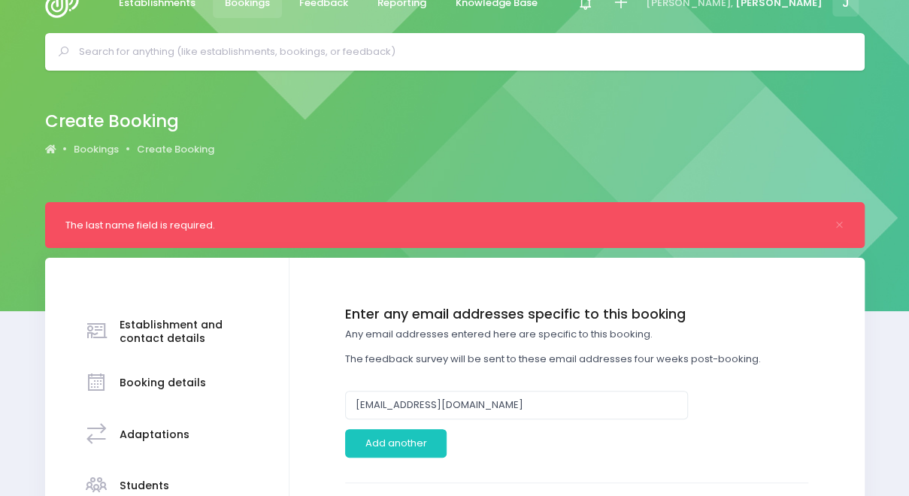
scroll to position [0, 0]
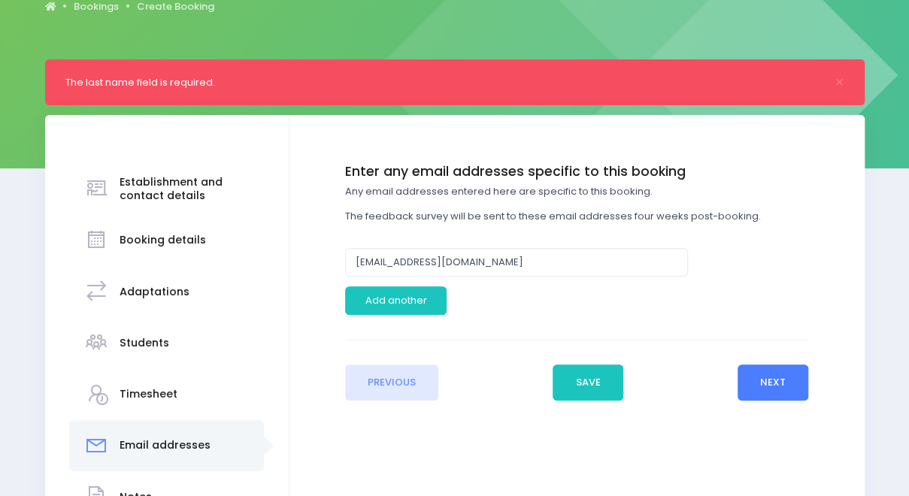
click at [779, 392] on button "Next" at bounding box center [772, 383] width 71 height 36
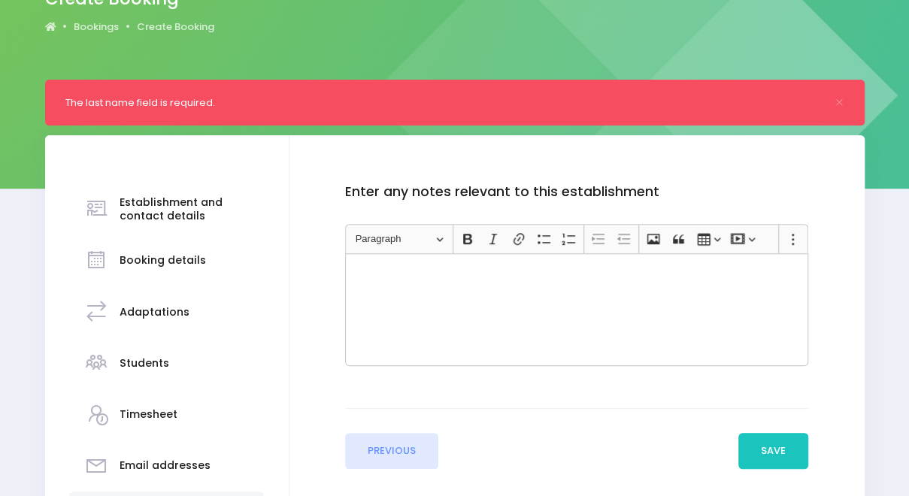
scroll to position [152, 0]
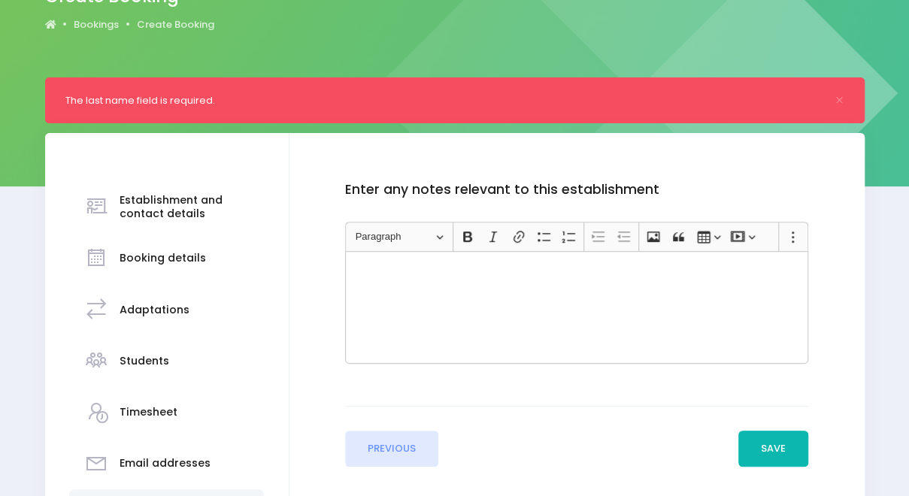
click at [783, 441] on button "Save" at bounding box center [773, 449] width 71 height 36
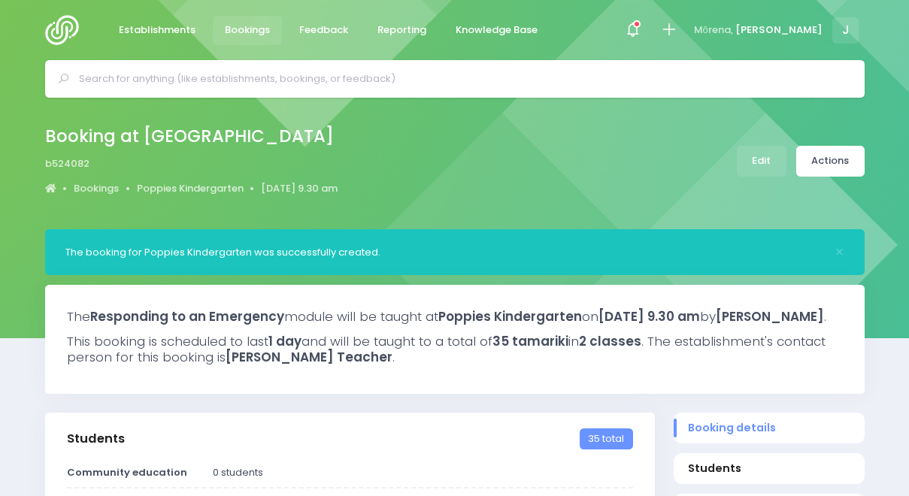
select select "5"
click at [855, 162] on link "Actions" at bounding box center [830, 161] width 68 height 31
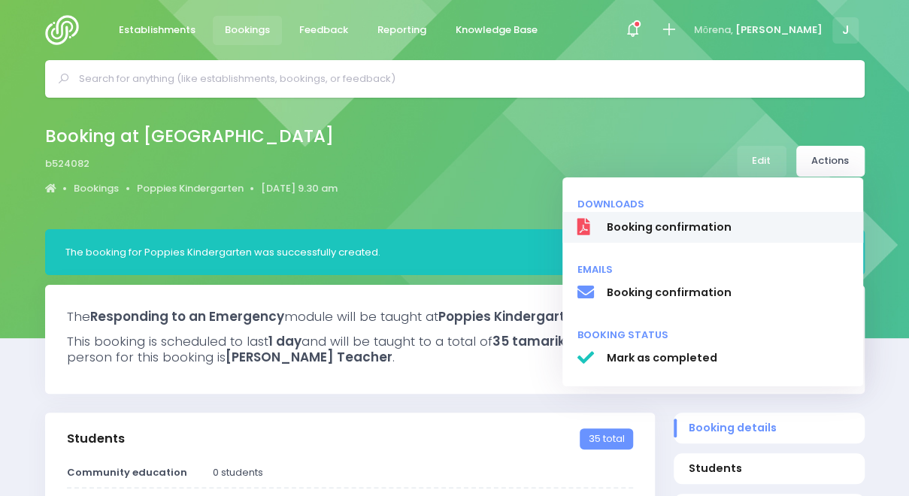
click at [770, 232] on span "Booking confirmation" at bounding box center [727, 227] width 242 height 16
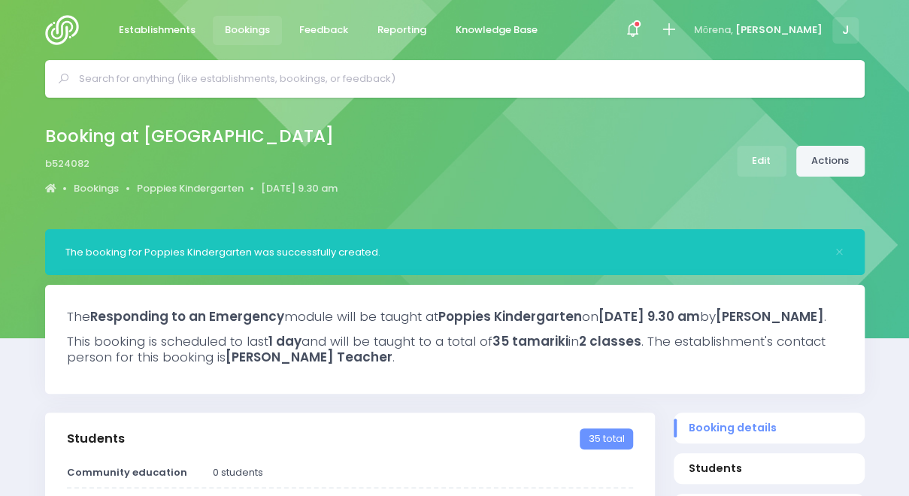
click at [837, 162] on link "Actions" at bounding box center [830, 161] width 68 height 31
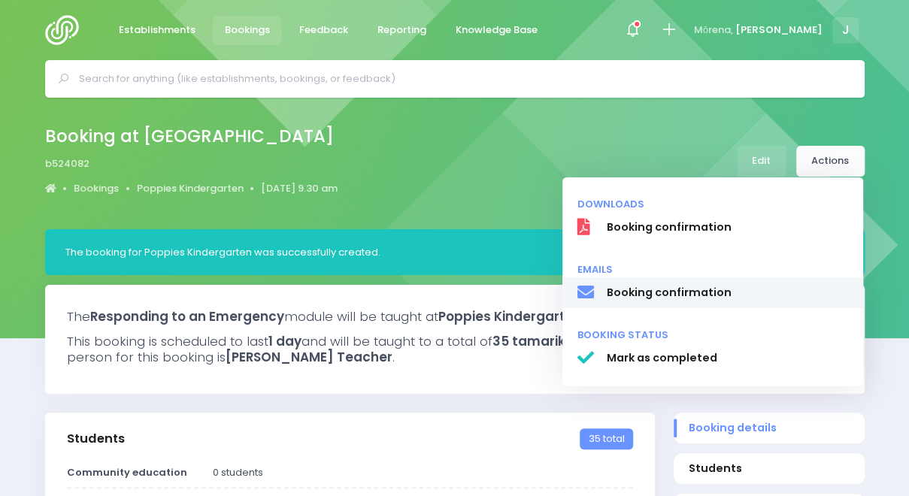
click at [703, 297] on span "Booking confirmation" at bounding box center [727, 293] width 242 height 16
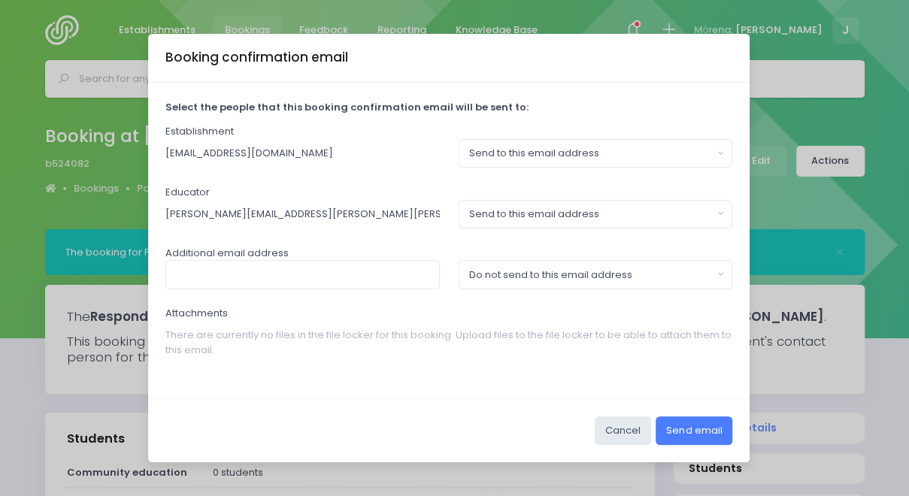
click at [698, 424] on button "Send email" at bounding box center [693, 430] width 77 height 29
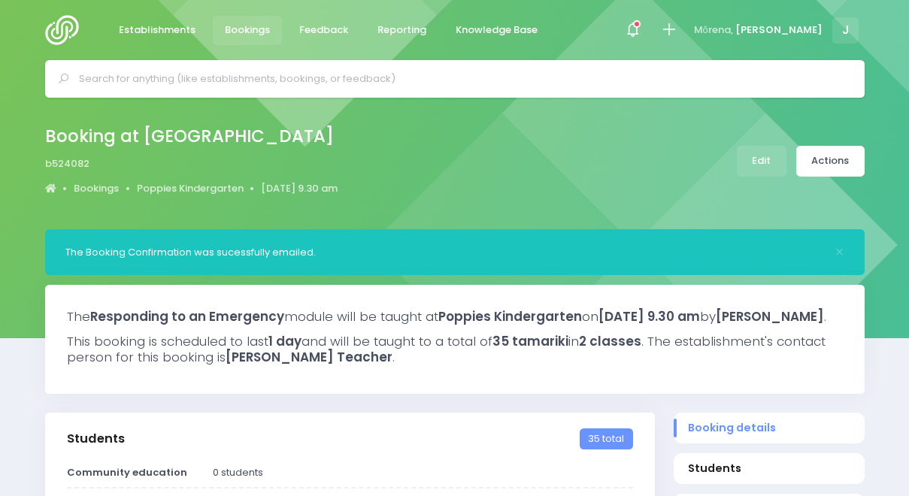
select select "5"
click at [677, 31] on icon at bounding box center [668, 29] width 17 height 17
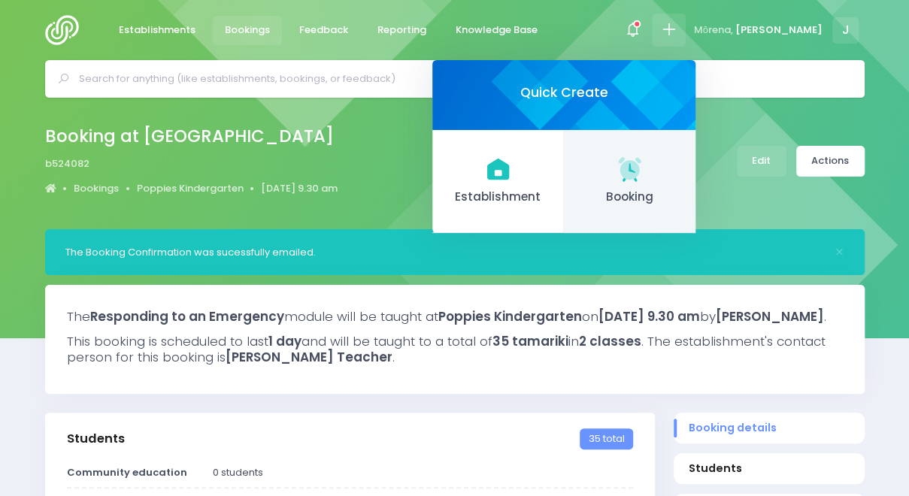
click at [635, 168] on icon at bounding box center [631, 168] width 7 height 10
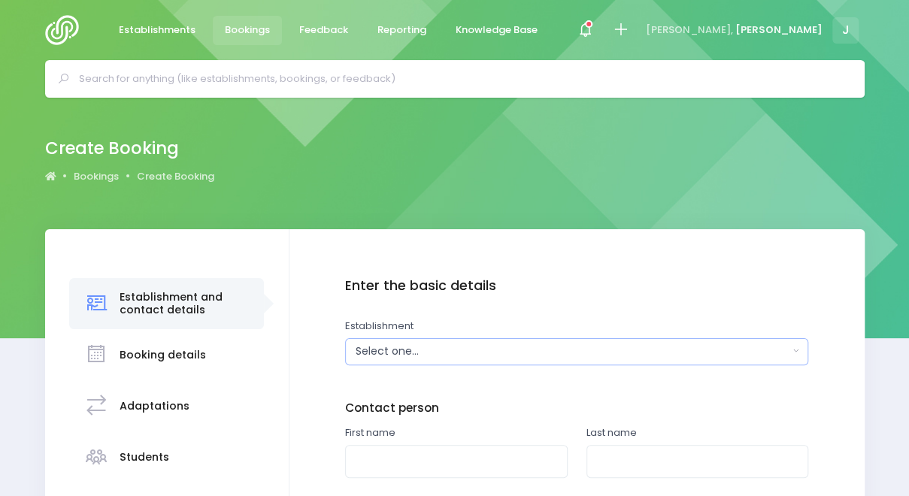
click at [448, 350] on div "Select one..." at bounding box center [572, 352] width 433 height 16
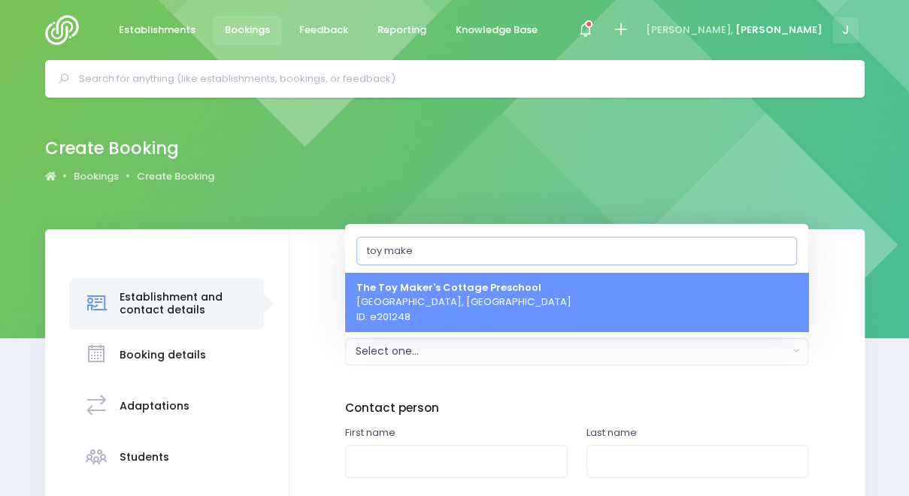
type input "toy maker"
select select "201248"
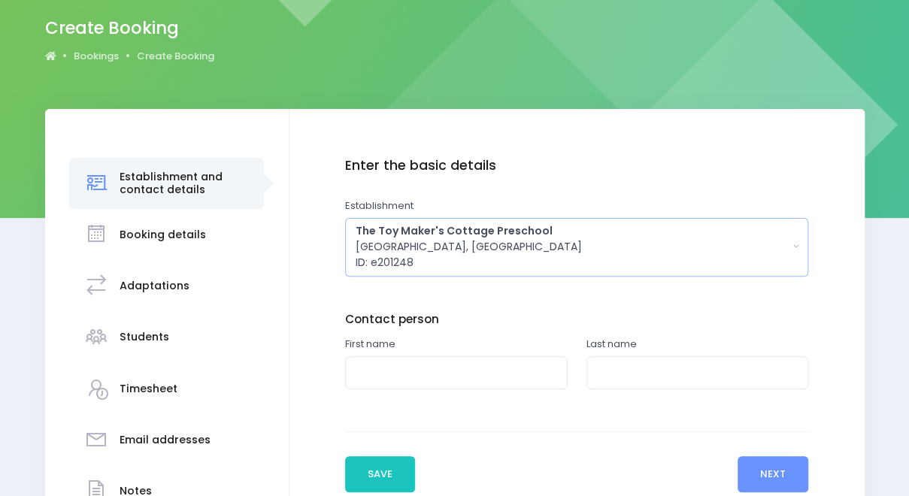
scroll to position [123, 0]
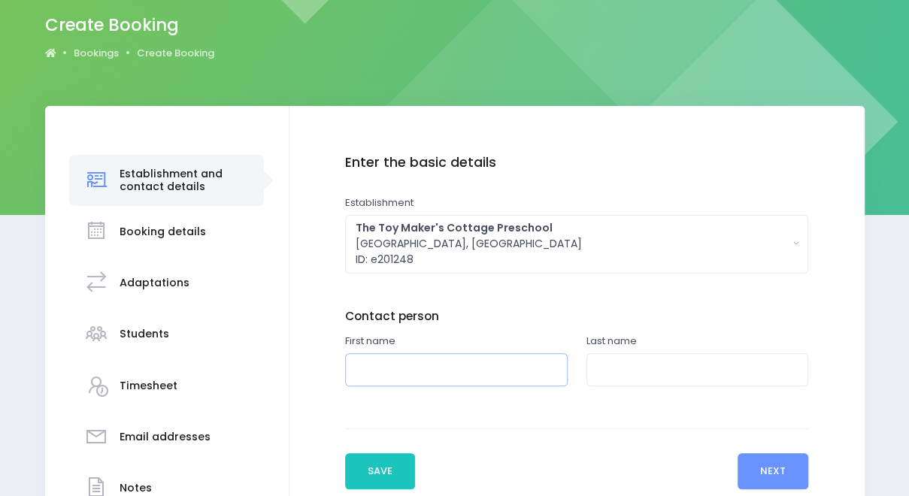
click at [488, 374] on input "text" at bounding box center [456, 370] width 222 height 34
type input "Talitha"
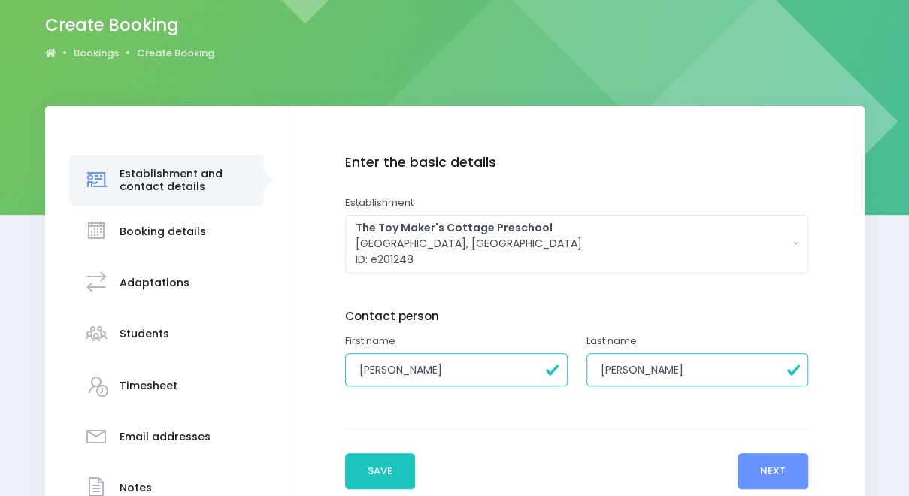
type input "Amann"
click button "Add another" at bounding box center [0, 0] width 0 height 0
click at [776, 462] on button "Next" at bounding box center [772, 471] width 71 height 36
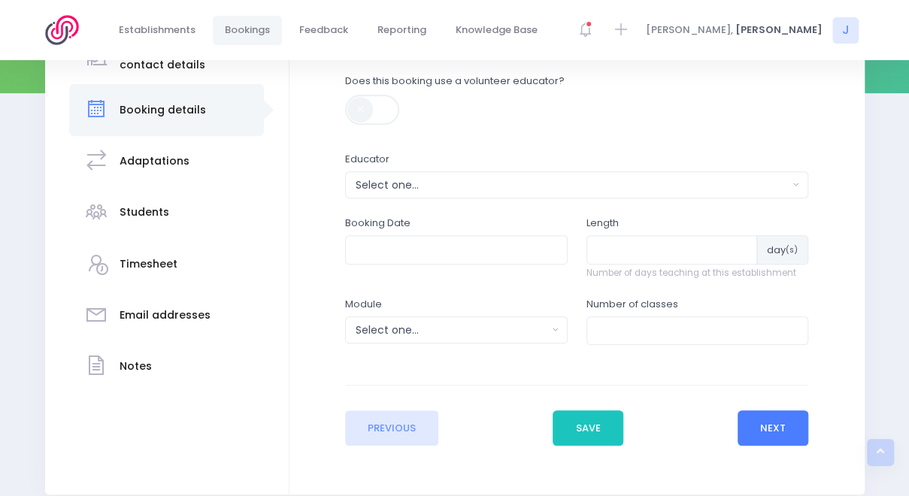
scroll to position [249, 0]
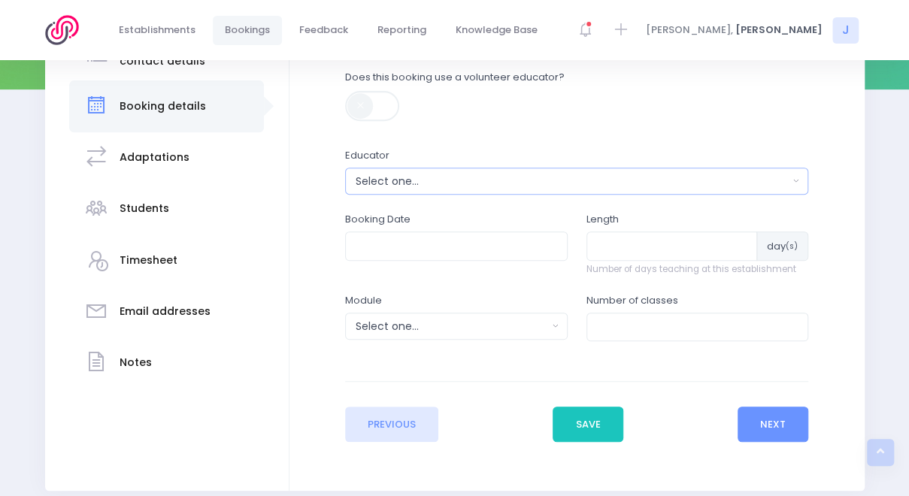
click at [586, 187] on div "Select one..." at bounding box center [572, 182] width 433 height 16
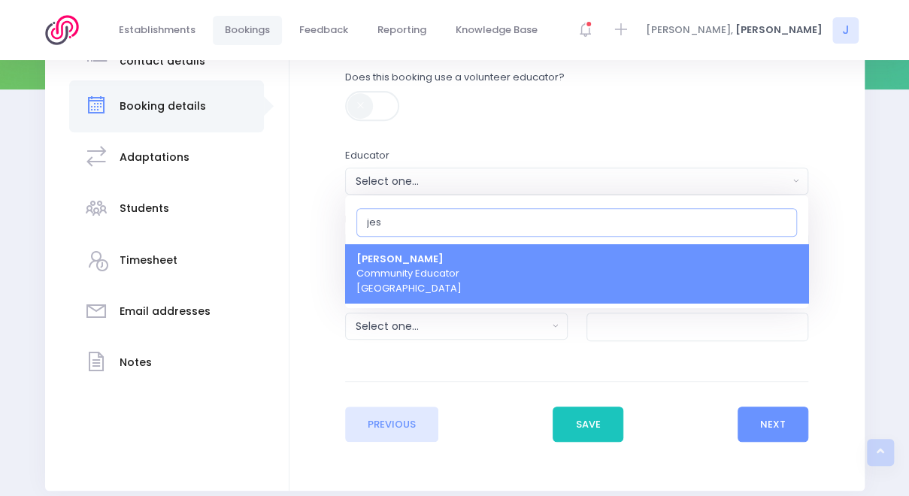
type input "jess"
select select "351100"
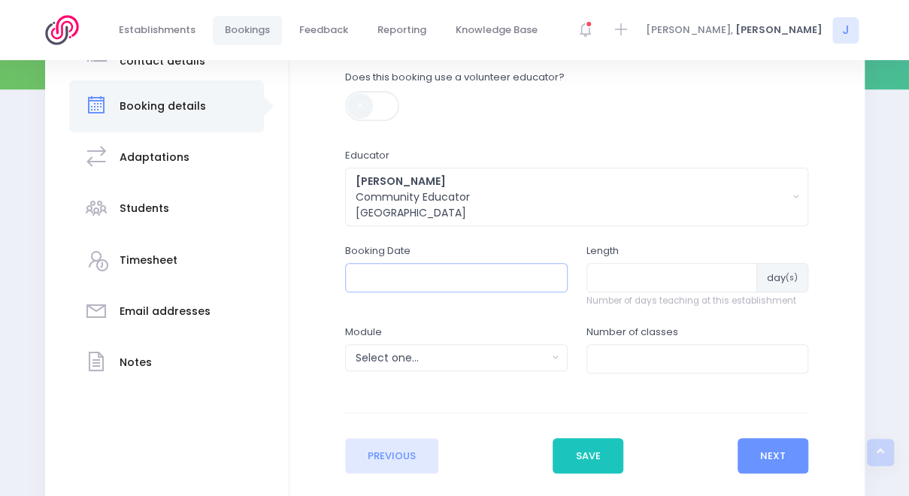
click at [541, 270] on input "text" at bounding box center [456, 277] width 222 height 29
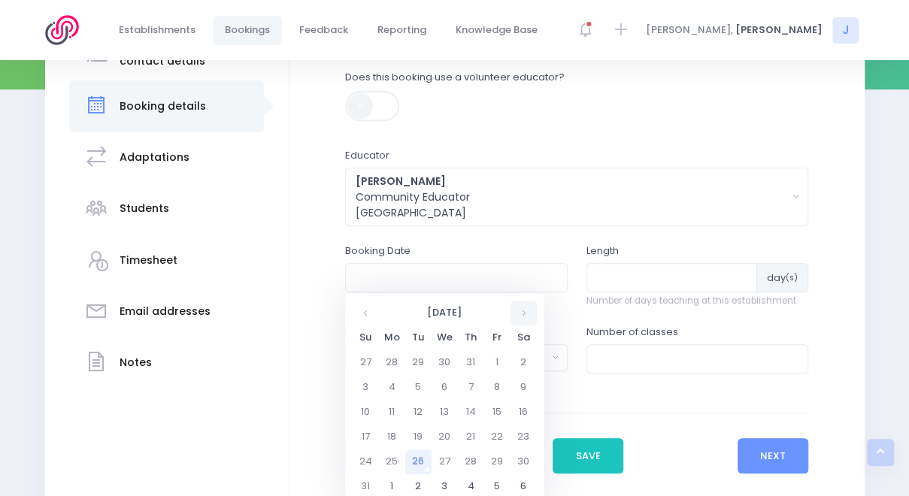
click at [522, 312] on th at bounding box center [523, 313] width 26 height 25
click at [445, 404] on td "17" at bounding box center [444, 412] width 26 height 25
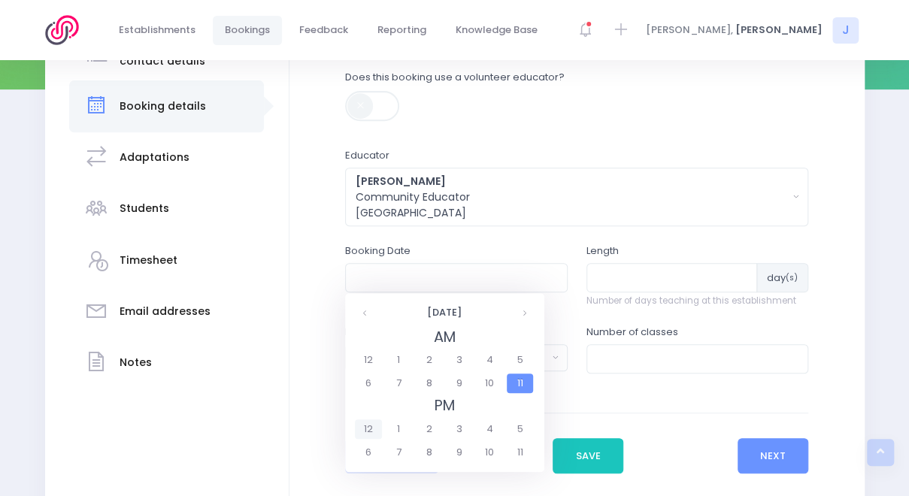
click at [368, 428] on span "12" at bounding box center [368, 429] width 26 height 20
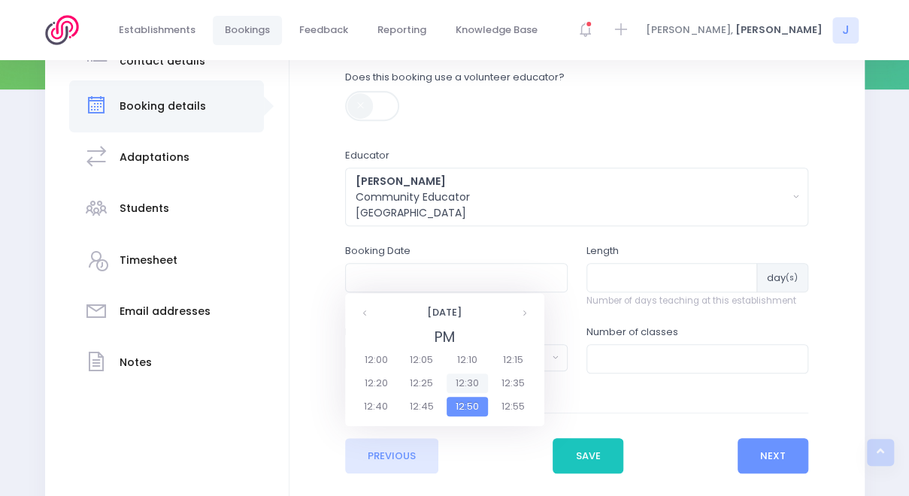
click at [475, 386] on span "12:30" at bounding box center [467, 384] width 42 height 20
type input "17/09/2025 12:30 PM"
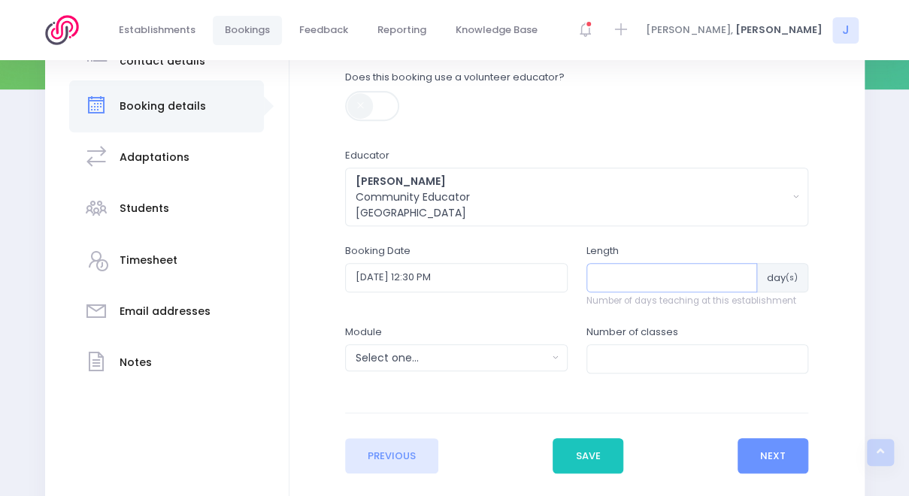
click at [655, 278] on input "number" at bounding box center [671, 277] width 171 height 29
type input "1"
click at [501, 360] on div "Select one..." at bounding box center [452, 358] width 192 height 16
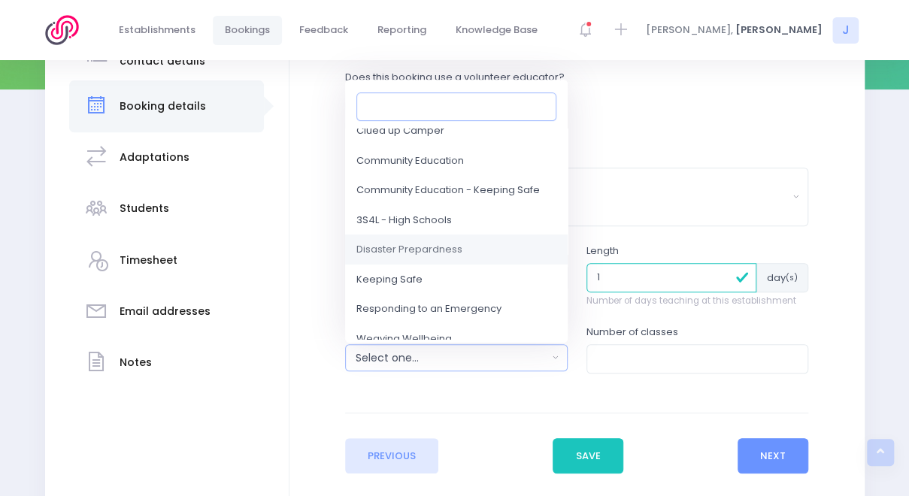
scroll to position [66, 0]
click at [502, 316] on link "Responding to an Emergency" at bounding box center [456, 309] width 222 height 30
select select "Responding to an Emergency"
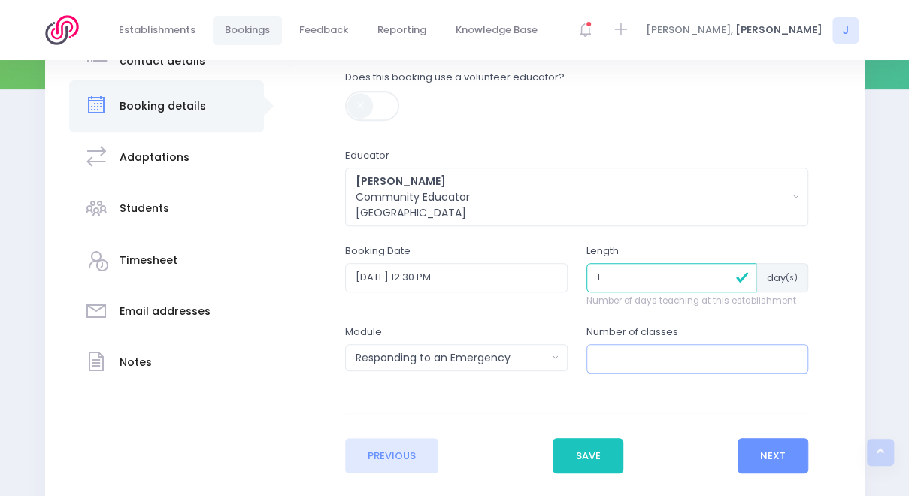
click at [680, 359] on input "number" at bounding box center [697, 358] width 222 height 29
type input "2"
click at [765, 462] on button "Next" at bounding box center [772, 456] width 71 height 36
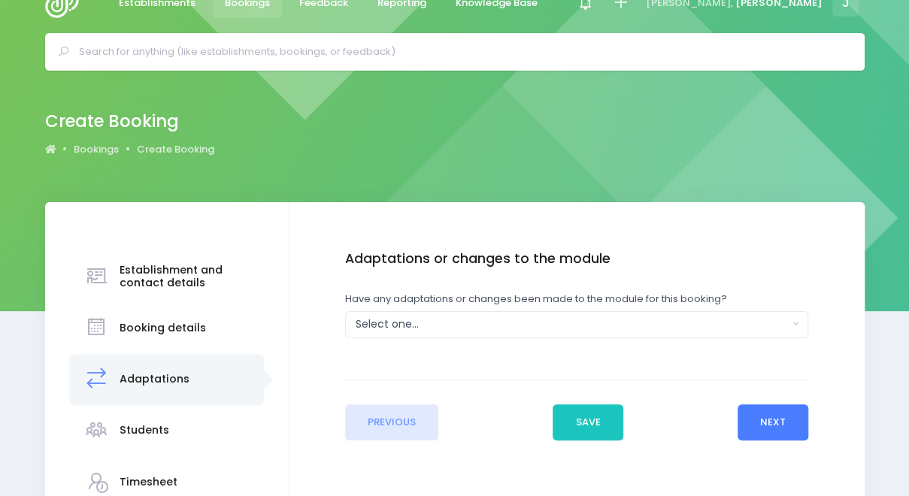
scroll to position [0, 0]
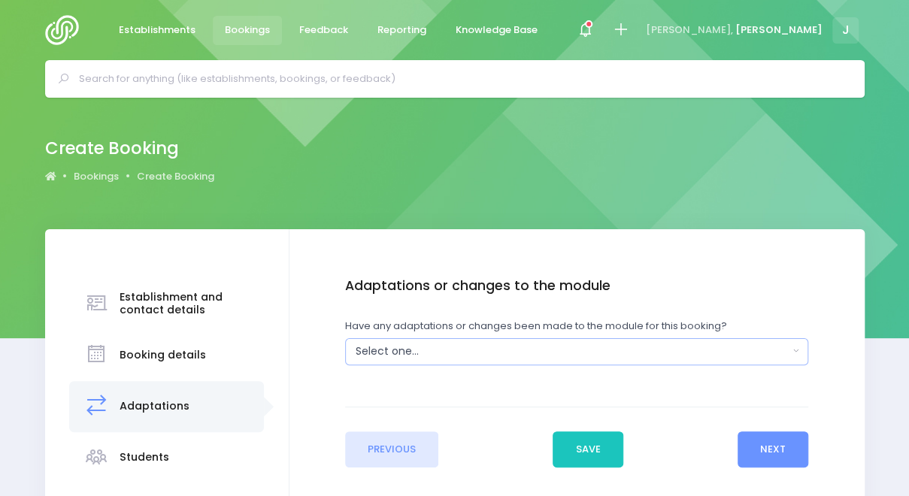
click at [544, 346] on div "Select one..." at bounding box center [572, 352] width 433 height 16
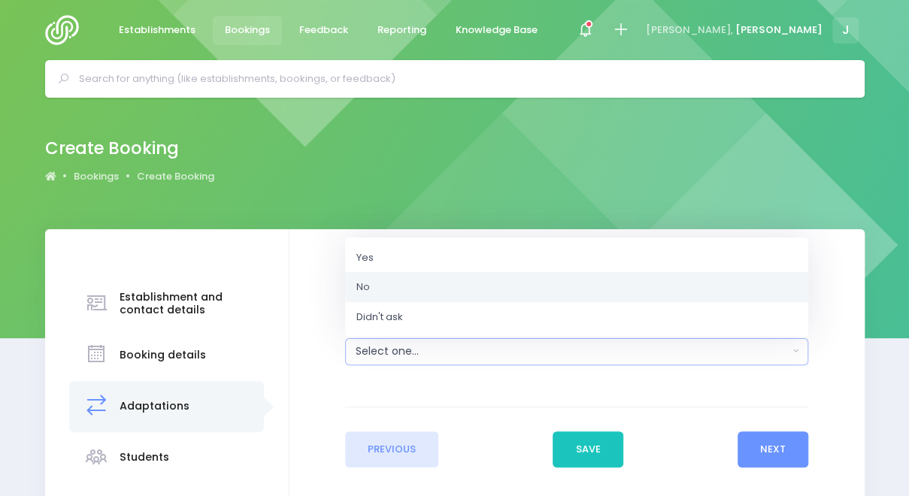
click at [513, 295] on link "No" at bounding box center [576, 287] width 463 height 30
select select "No"
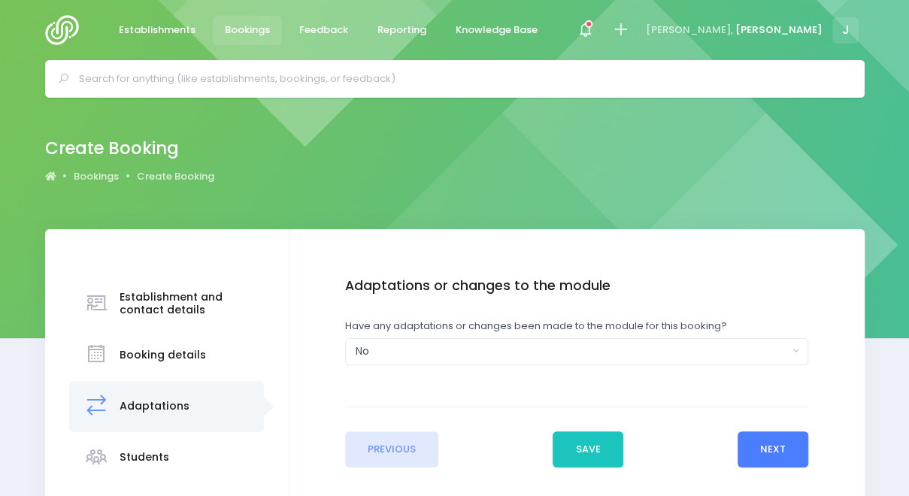
click at [795, 447] on button "Next" at bounding box center [772, 449] width 71 height 36
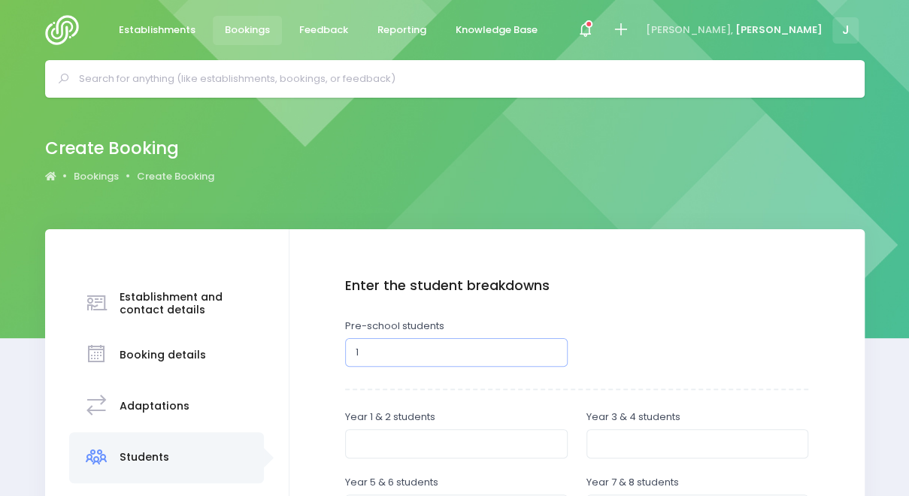
click at [552, 350] on input "1" at bounding box center [456, 352] width 222 height 29
click at [502, 358] on input "1" at bounding box center [456, 352] width 222 height 29
drag, startPoint x: 502, startPoint y: 358, endPoint x: 326, endPoint y: 347, distance: 176.3
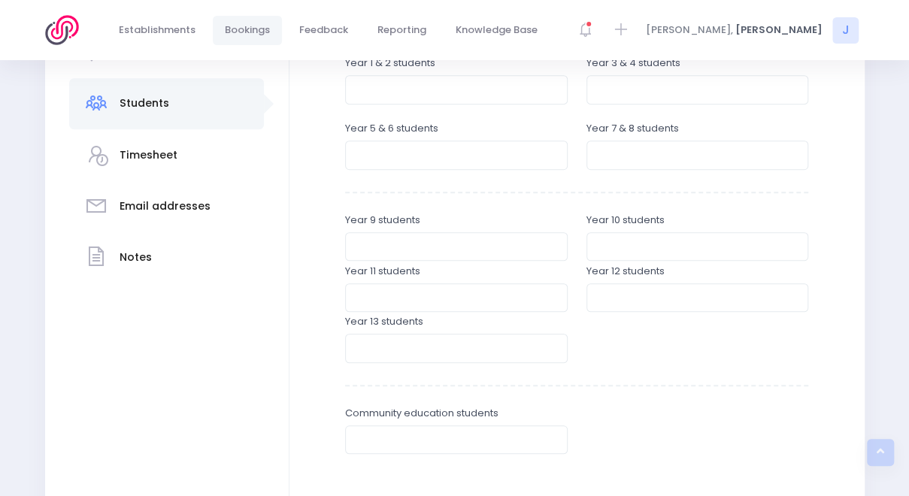
scroll to position [530, 0]
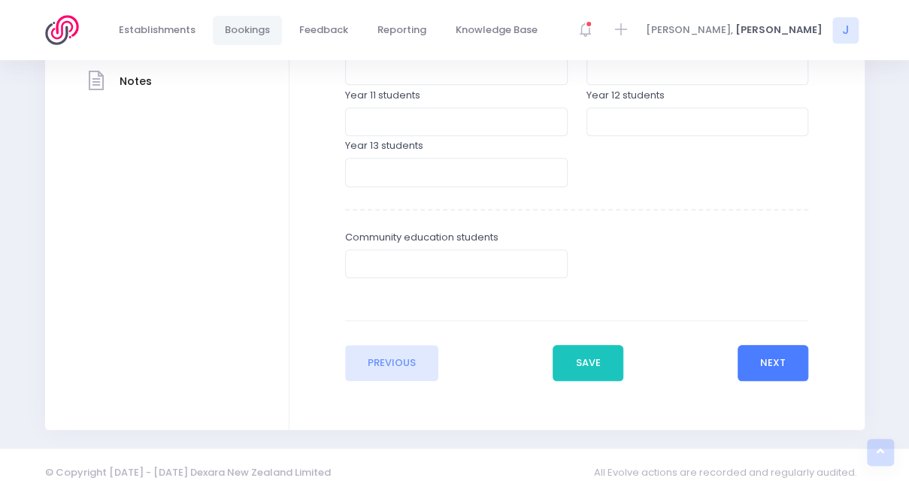
type input "35"
click at [755, 347] on button "Next" at bounding box center [772, 363] width 71 height 36
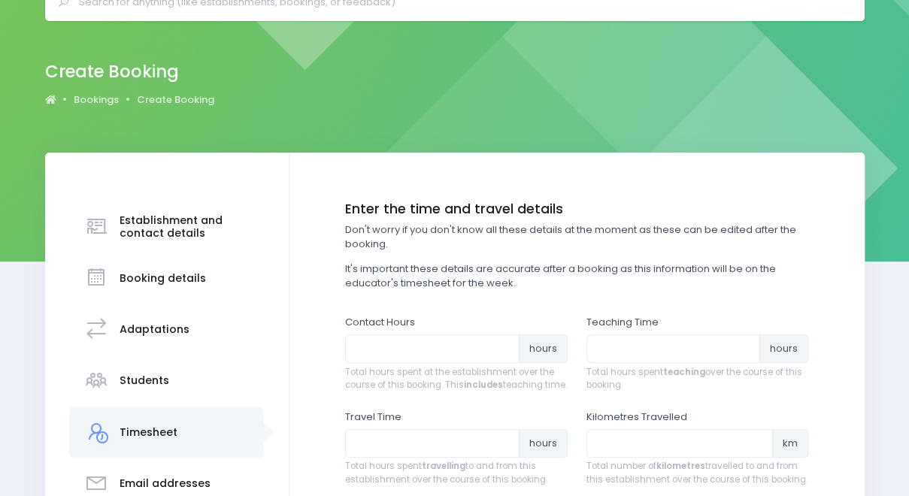
scroll to position [0, 0]
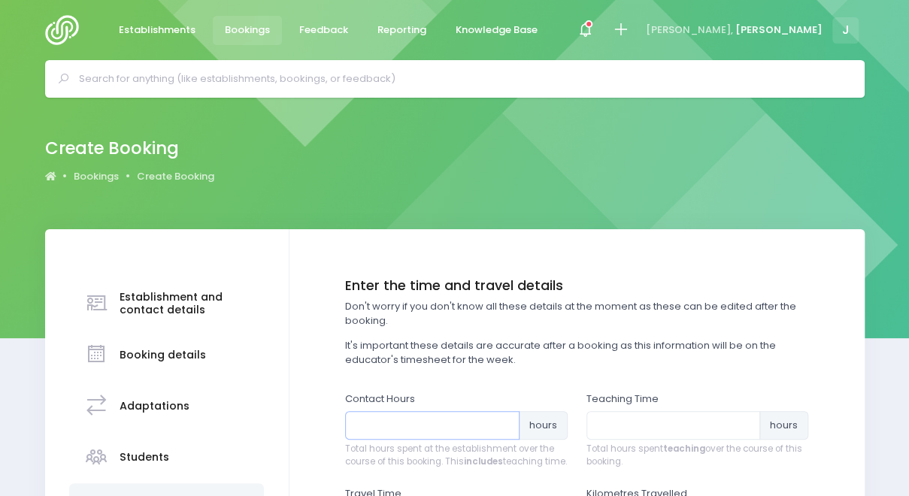
click at [465, 424] on input "number" at bounding box center [432, 425] width 174 height 29
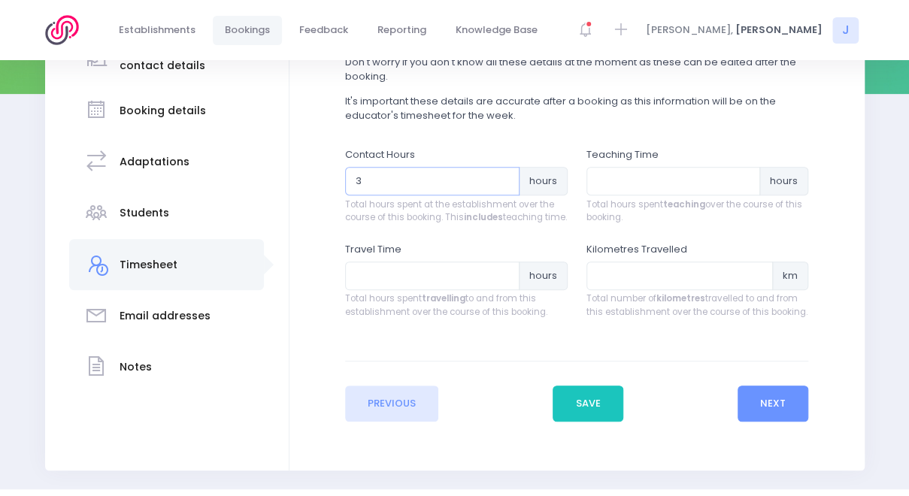
scroll to position [247, 0]
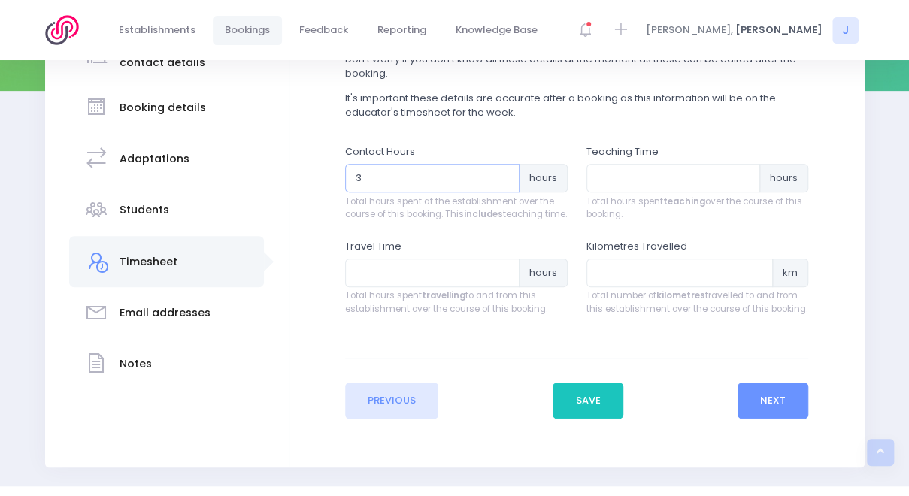
type input "3"
click at [631, 183] on input "number" at bounding box center [673, 178] width 174 height 29
type input "1.5"
click at [451, 287] on input "number" at bounding box center [432, 273] width 174 height 29
type input "1"
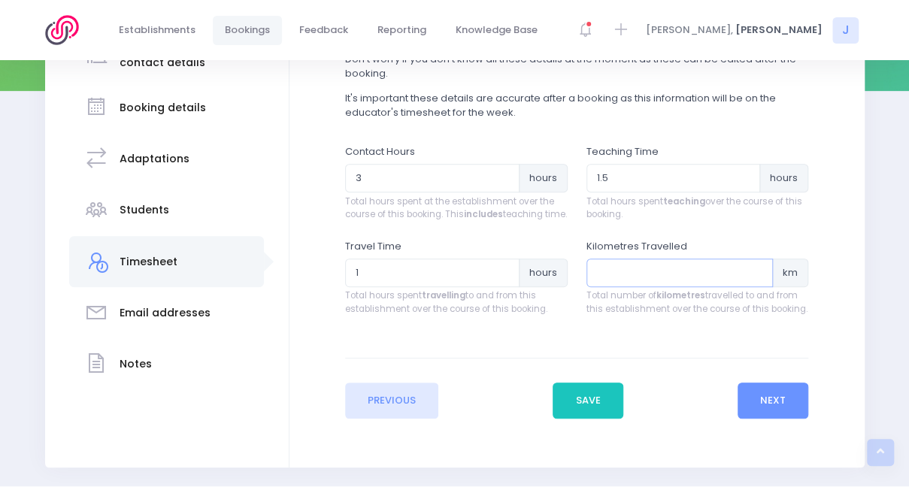
click at [605, 287] on input "number" at bounding box center [679, 273] width 187 height 29
type input "2"
type input "30"
click at [767, 419] on button "Next" at bounding box center [772, 401] width 71 height 36
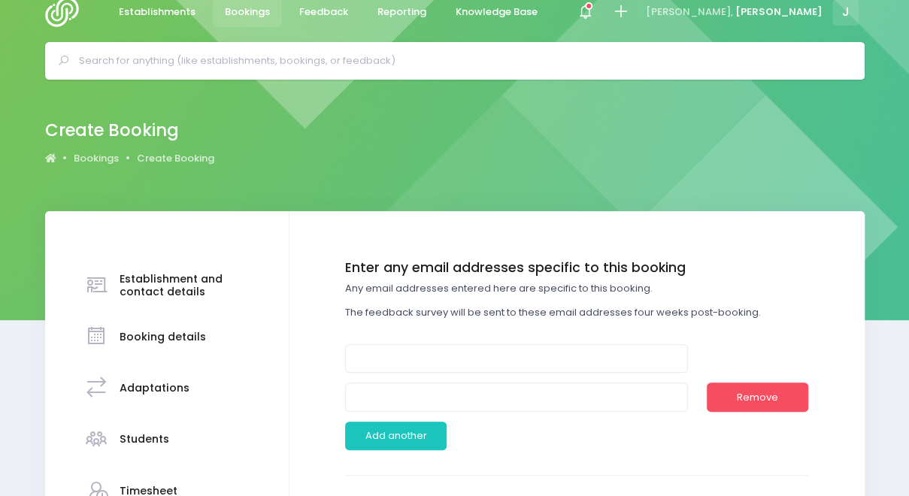
scroll to position [0, 0]
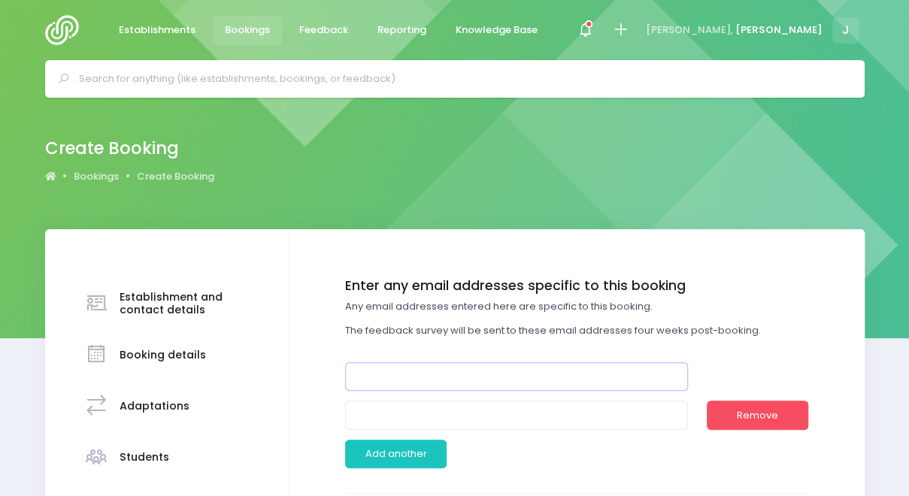
click at [619, 375] on input "email" at bounding box center [516, 376] width 343 height 29
paste input "<t.amann@outlook.co.nz>"
click at [359, 380] on input "<t.amann@outlook.co.nz" at bounding box center [516, 376] width 343 height 29
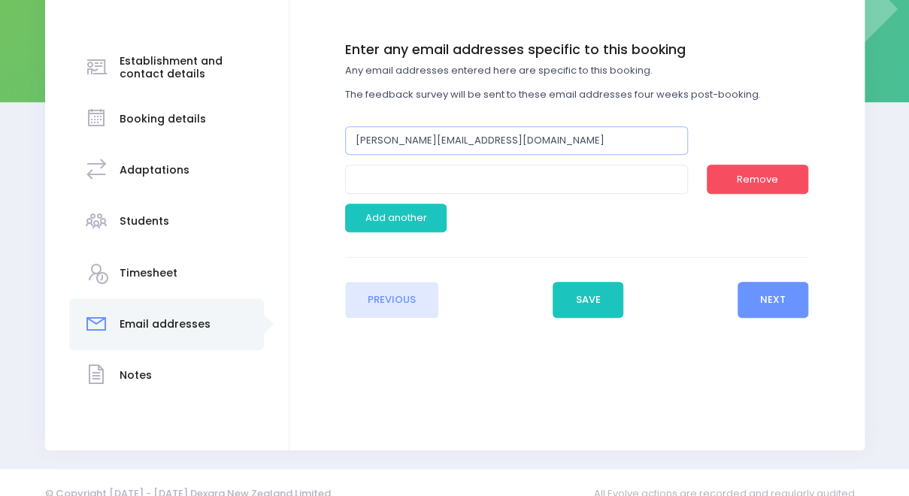
scroll to position [245, 0]
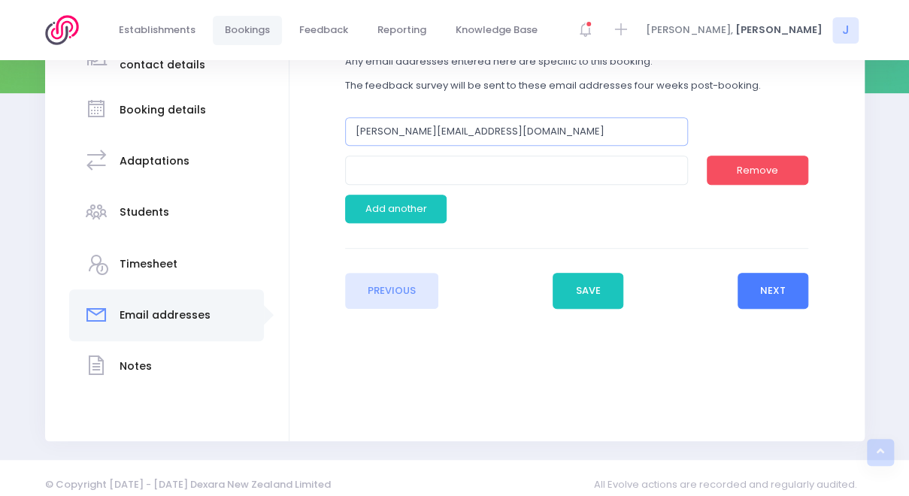
type input "[PERSON_NAME][EMAIL_ADDRESS][DOMAIN_NAME]"
click at [771, 291] on button "Next" at bounding box center [772, 291] width 71 height 36
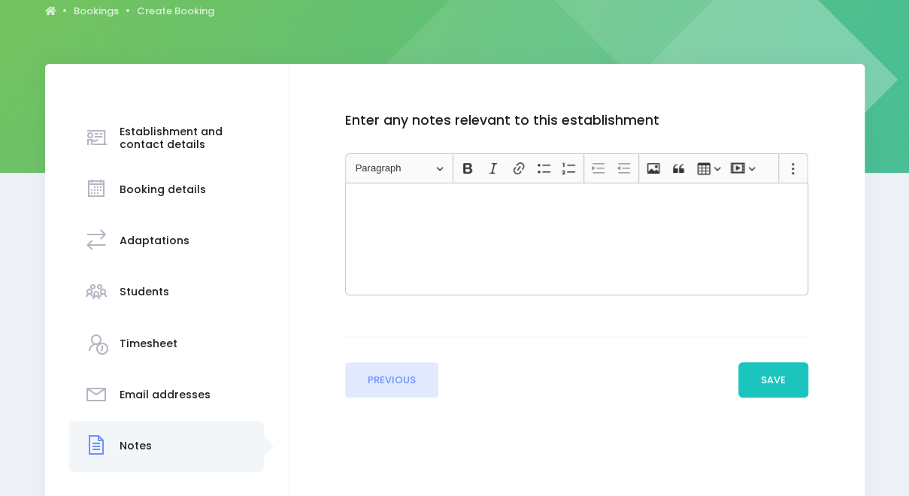
scroll to position [170, 0]
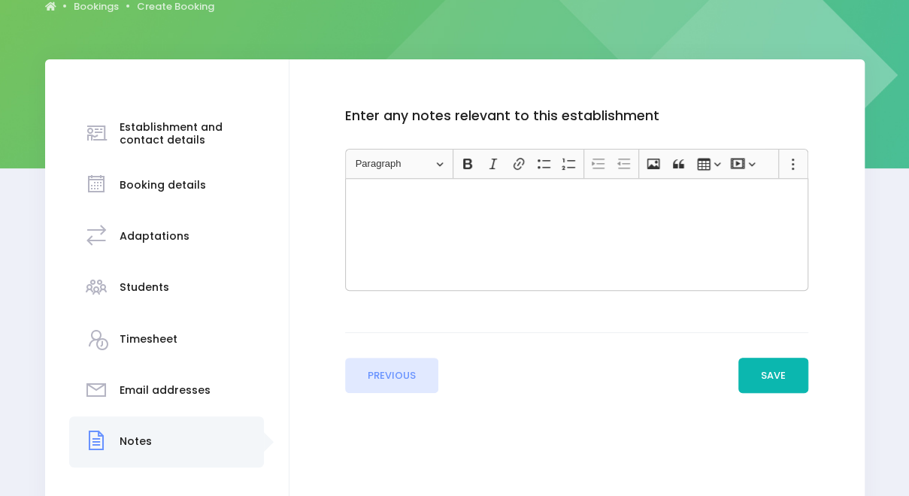
click at [770, 382] on button "Save" at bounding box center [773, 376] width 71 height 36
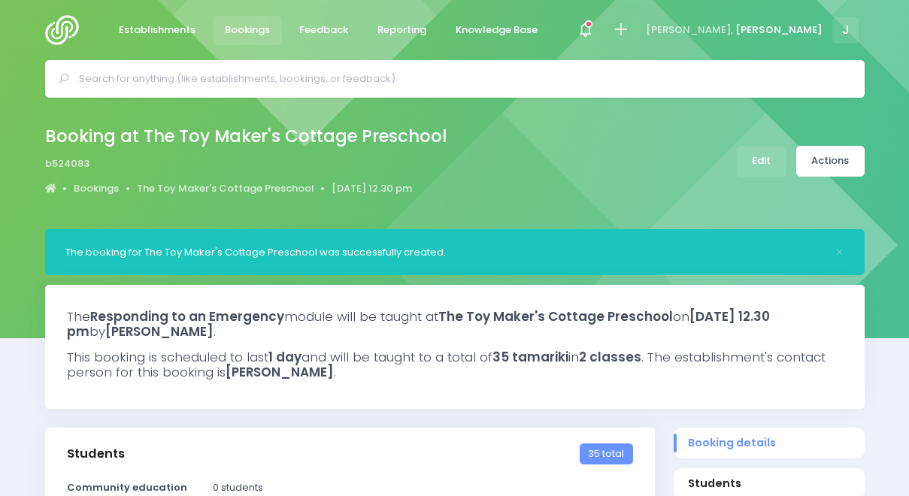
select select "5"
click at [831, 165] on link "Actions" at bounding box center [830, 161] width 68 height 31
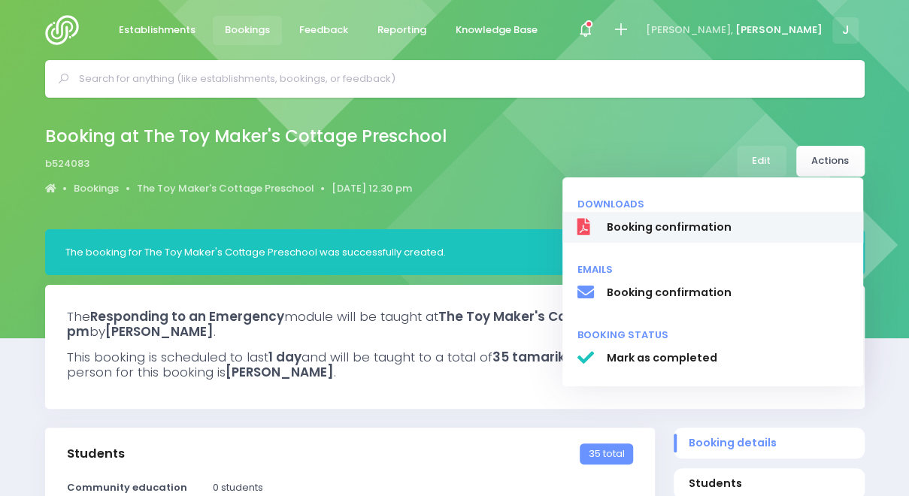
click at [767, 217] on link "Booking confirmation" at bounding box center [712, 228] width 301 height 32
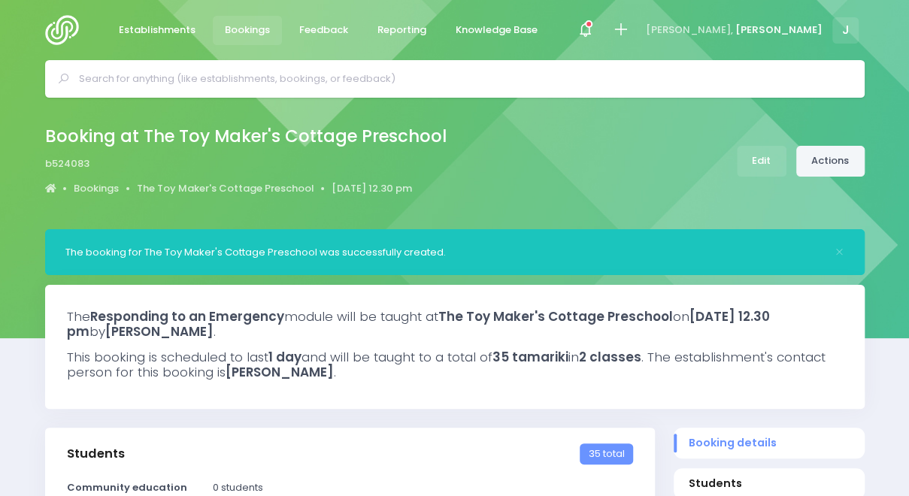
click at [843, 171] on link "Actions" at bounding box center [830, 161] width 68 height 31
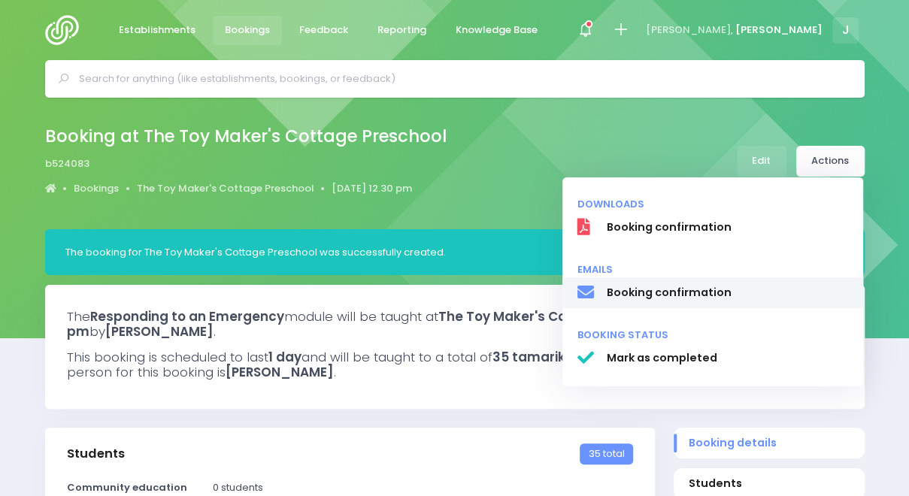
click at [717, 304] on link "Booking confirmation" at bounding box center [712, 293] width 301 height 32
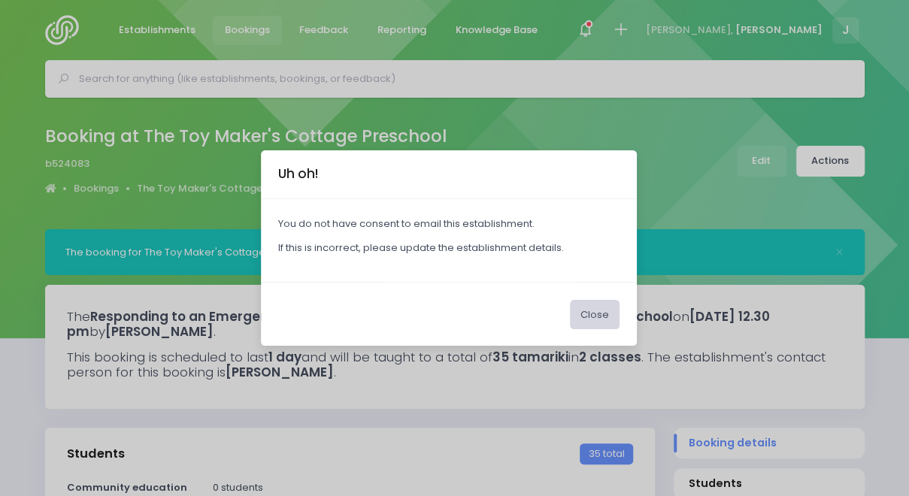
click at [595, 313] on button "Close" at bounding box center [595, 314] width 50 height 29
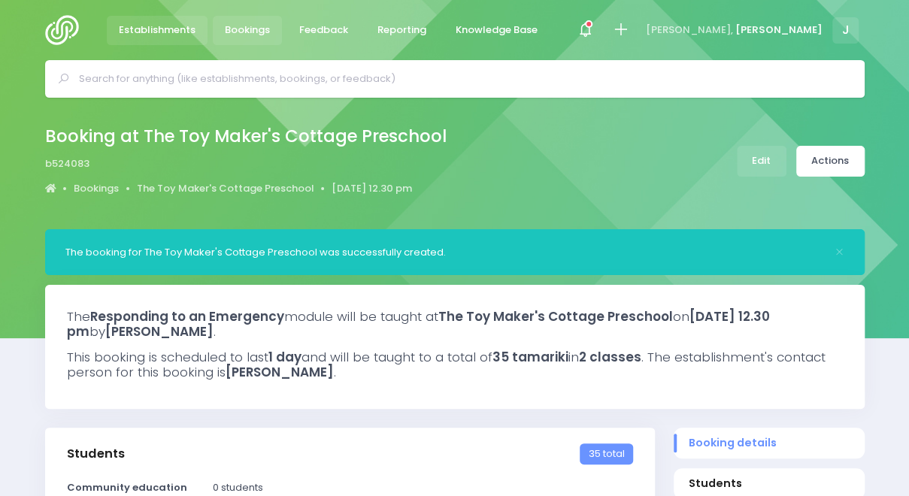
click at [174, 27] on span "Establishments" at bounding box center [157, 30] width 77 height 15
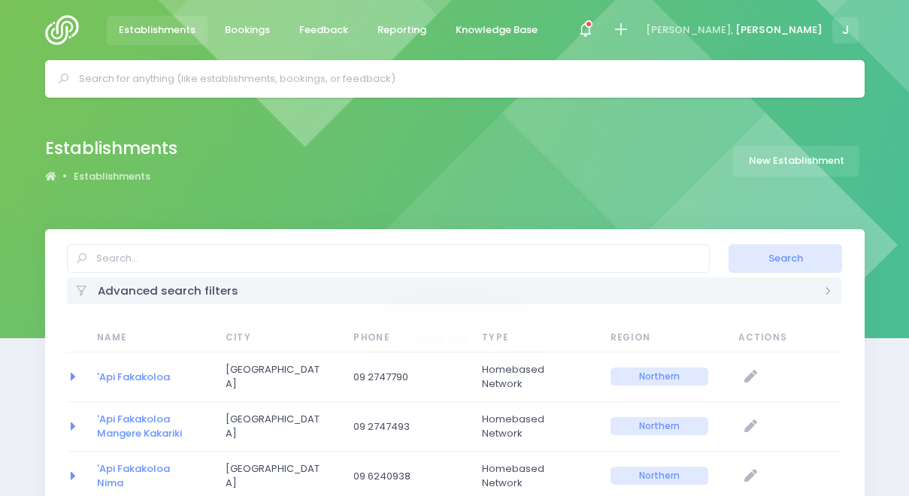
select select "20"
click at [202, 85] on input "text" at bounding box center [461, 79] width 764 height 23
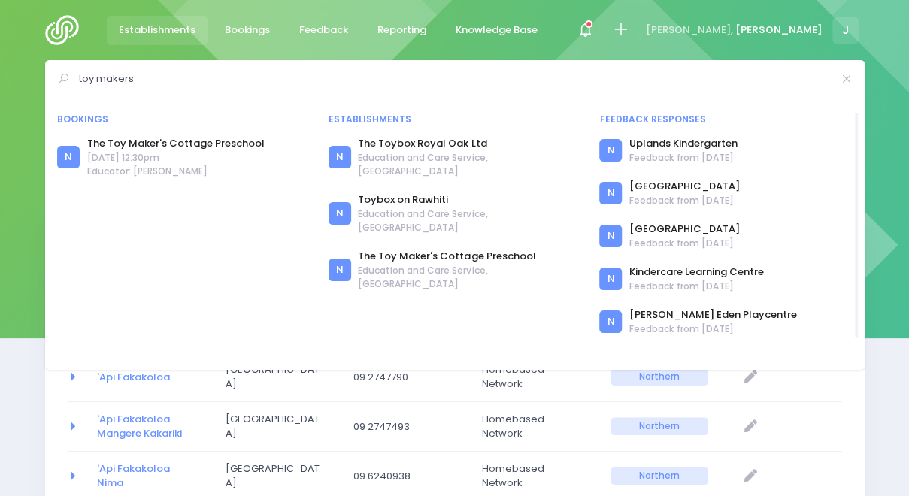
type input "toy makers"
click at [201, 162] on span "[DATE] 12:30pm" at bounding box center [175, 158] width 177 height 14
click at [208, 146] on link "The Toy Maker's Cottage Preschool" at bounding box center [175, 143] width 177 height 15
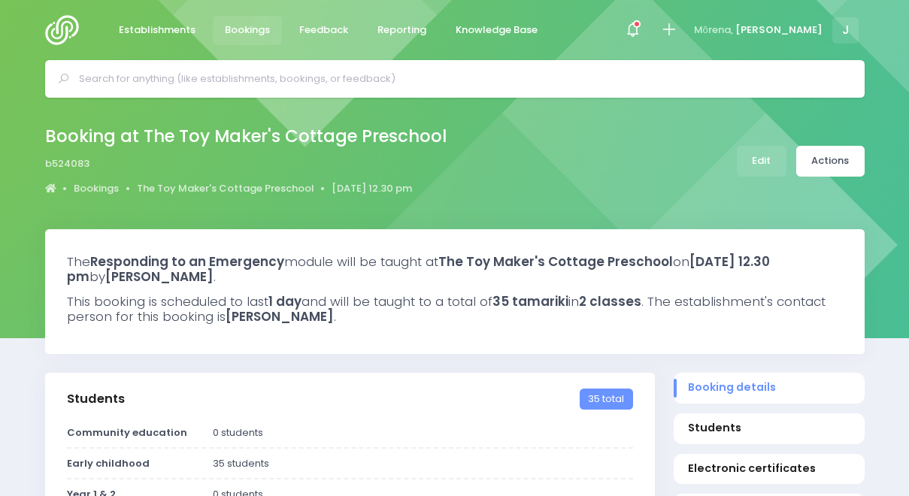
select select "5"
click at [165, 25] on span "Establishments" at bounding box center [157, 30] width 77 height 15
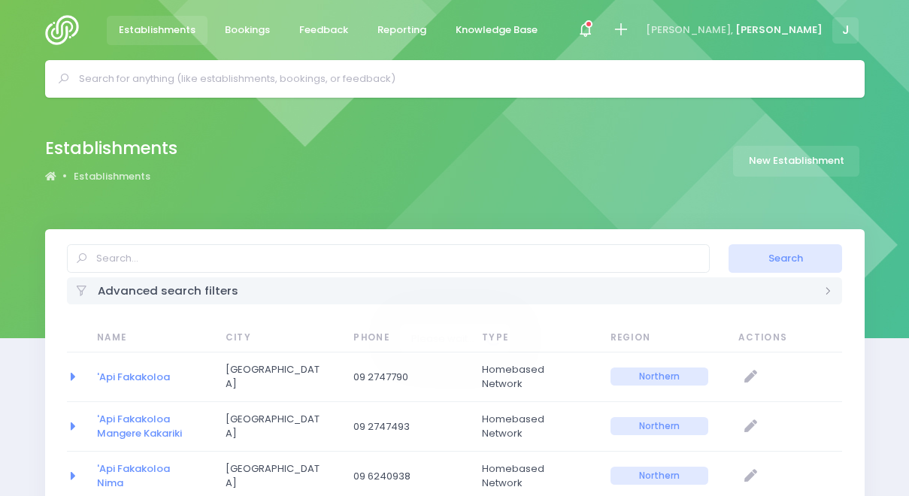
select select "20"
click at [174, 252] on input "text" at bounding box center [388, 258] width 643 height 29
type input "toy makers"
click at [728, 244] on button "Search" at bounding box center [785, 258] width 114 height 29
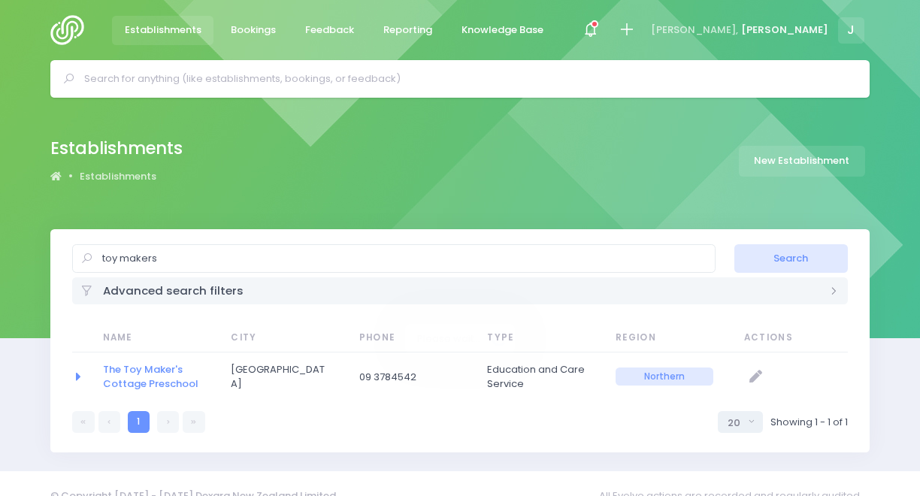
select select "20"
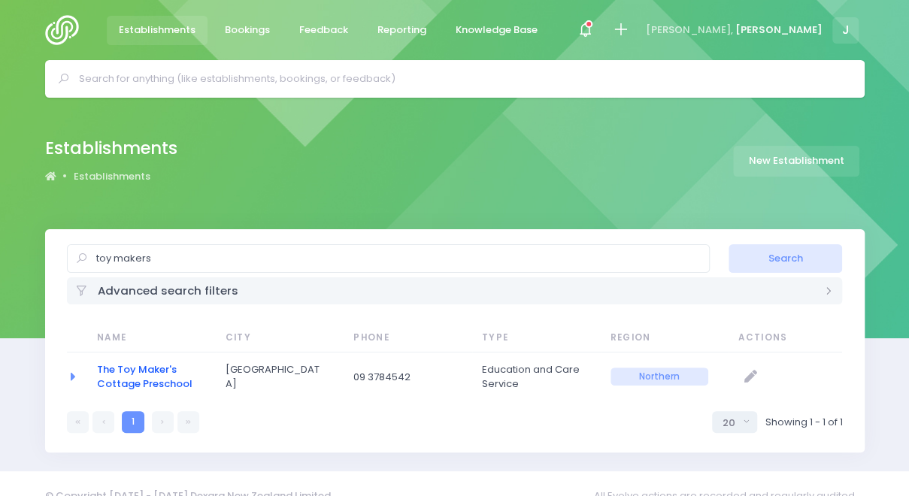
click at [151, 381] on link "The Toy Maker's Cottage Preschool" at bounding box center [144, 376] width 95 height 29
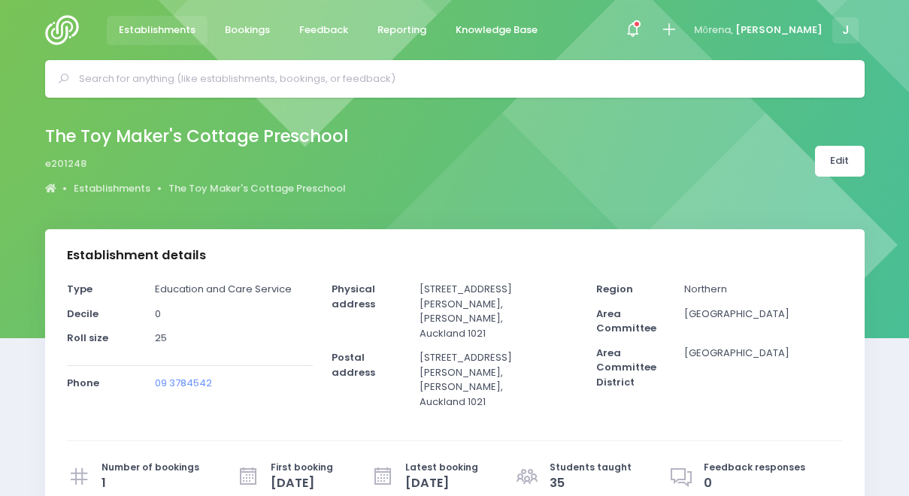
select select "5"
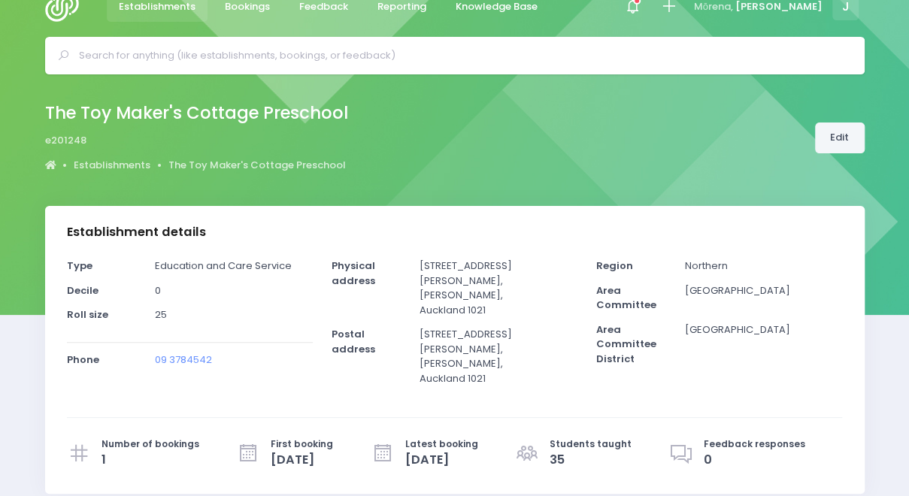
click at [850, 147] on link "Edit" at bounding box center [840, 138] width 50 height 31
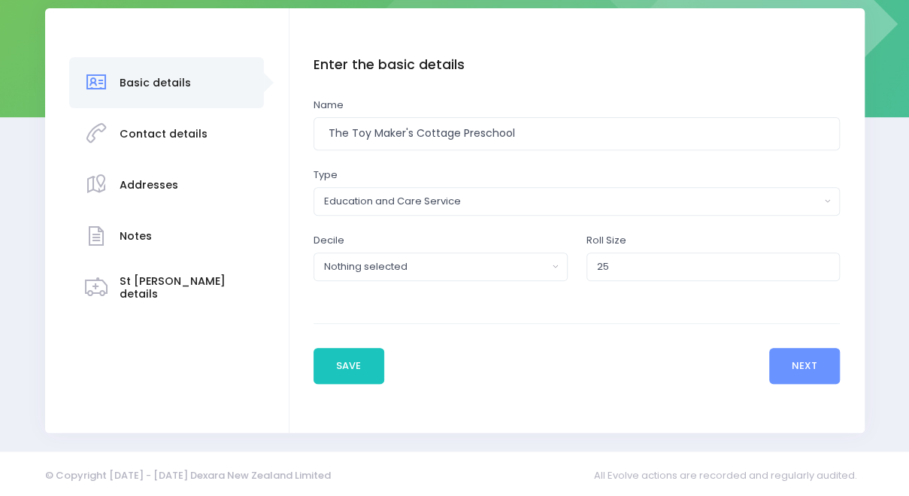
scroll to position [224, 0]
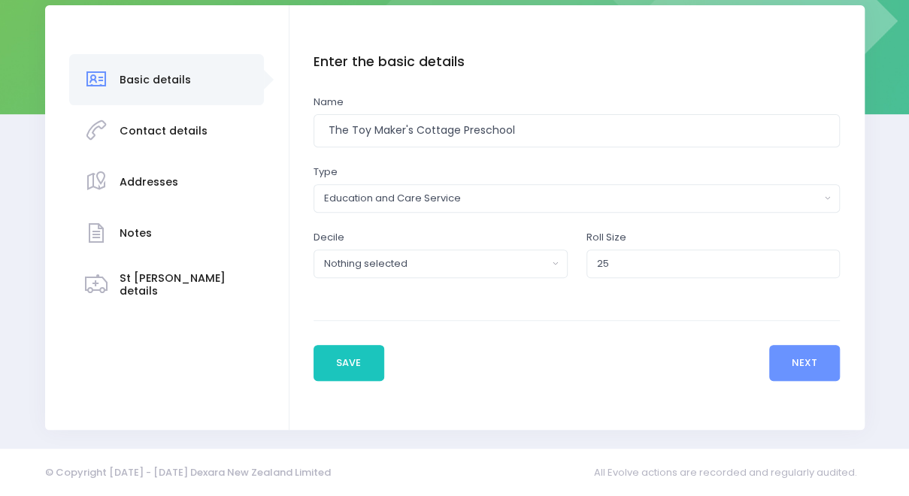
click at [189, 139] on div "Contact details" at bounding box center [164, 131] width 88 height 37
click at [189, 132] on h3 "Contact details" at bounding box center [164, 131] width 88 height 13
click at [114, 132] on div "Contact details" at bounding box center [166, 131] width 165 height 37
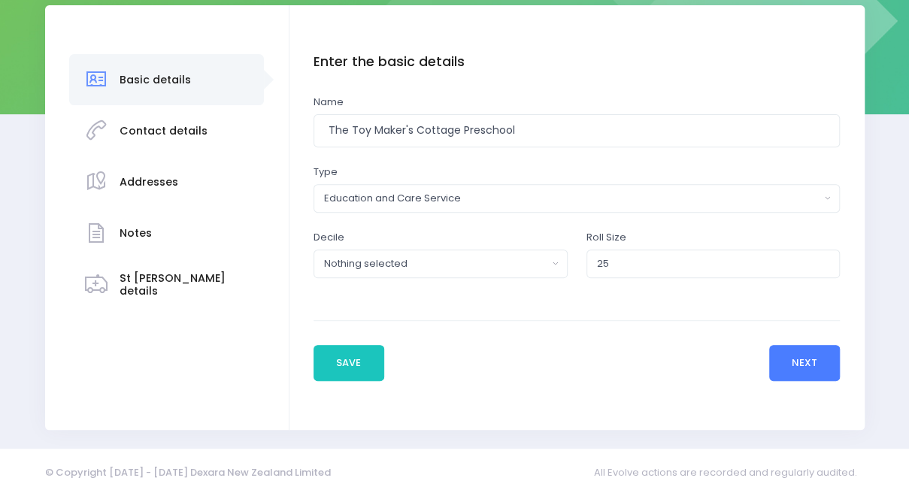
click at [798, 359] on button "Next" at bounding box center [804, 363] width 71 height 36
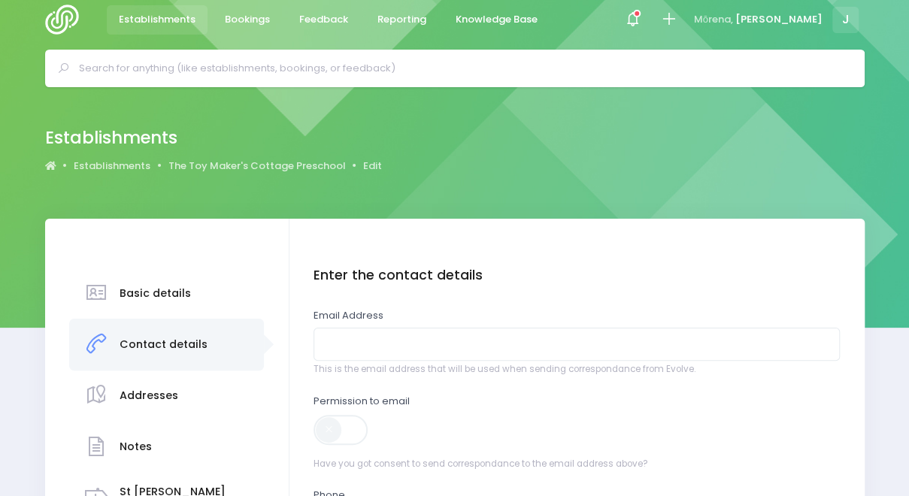
scroll to position [0, 0]
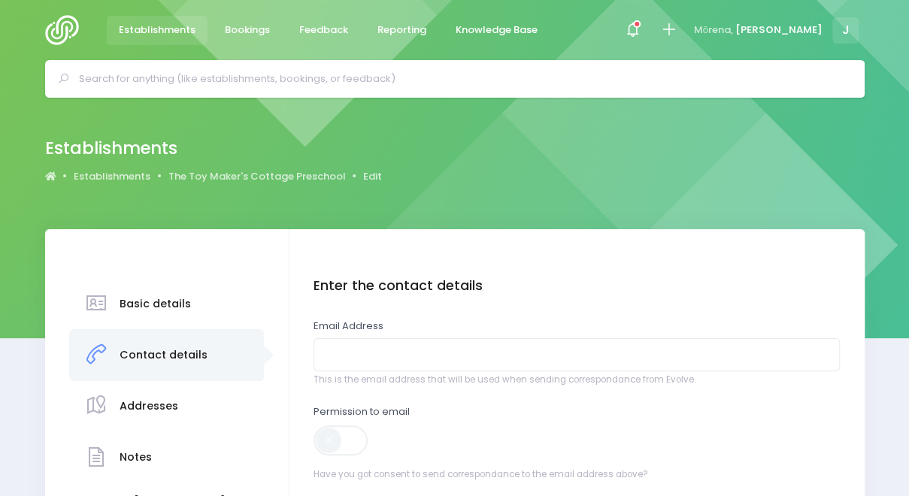
click at [348, 441] on span at bounding box center [341, 440] width 56 height 30
click at [385, 358] on input "email" at bounding box center [576, 355] width 526 height 34
paste input "<[PERSON_NAME][EMAIL_ADDRESS][DOMAIN_NAME]>"
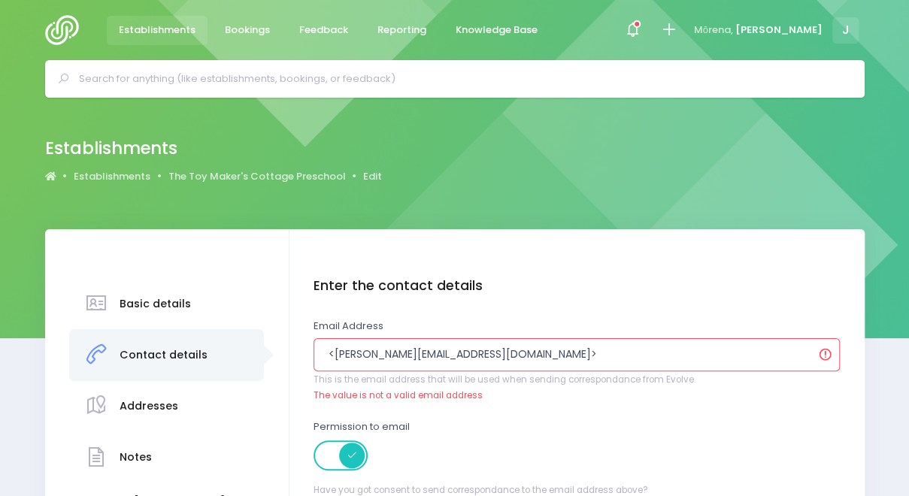
click at [331, 355] on input "<[PERSON_NAME][EMAIL_ADDRESS][DOMAIN_NAME]>" at bounding box center [576, 355] width 526 height 34
click at [459, 359] on input "[PERSON_NAME][EMAIL_ADDRESS][DOMAIN_NAME]>" at bounding box center [576, 355] width 526 height 34
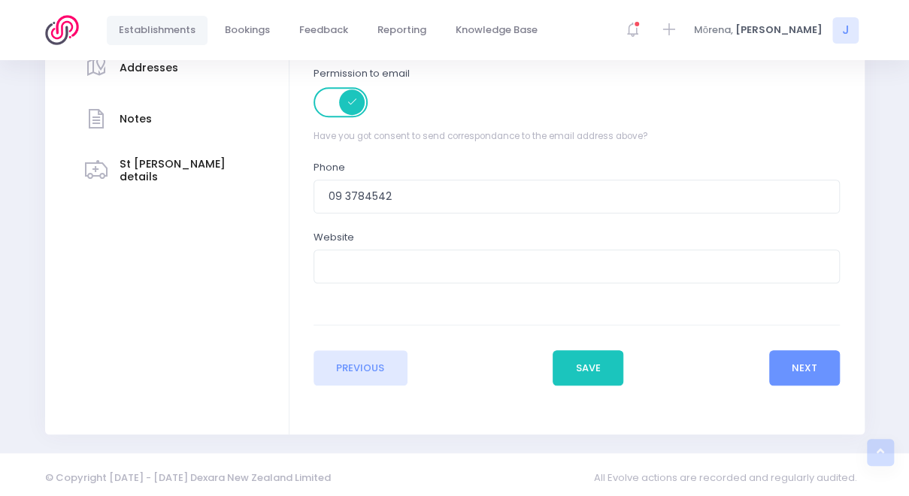
scroll to position [344, 0]
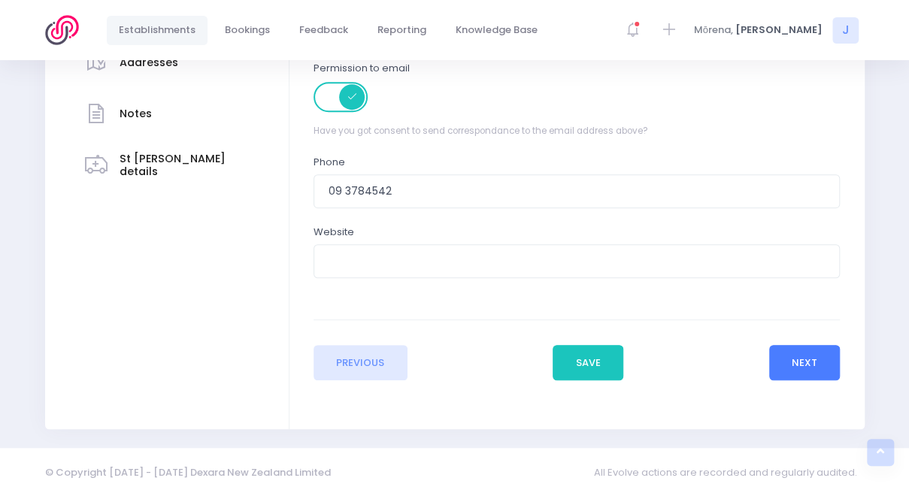
type input "[PERSON_NAME][EMAIL_ADDRESS][DOMAIN_NAME]"
click at [800, 356] on button "Next" at bounding box center [804, 363] width 71 height 36
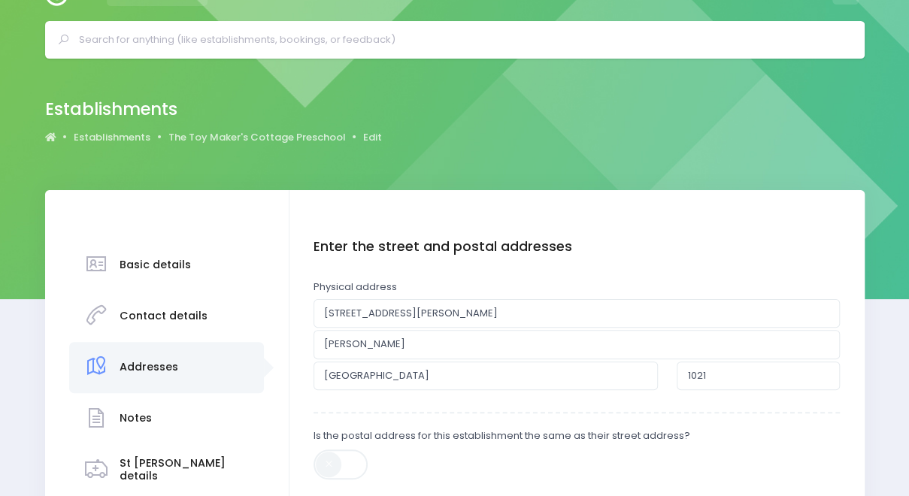
scroll to position [0, 0]
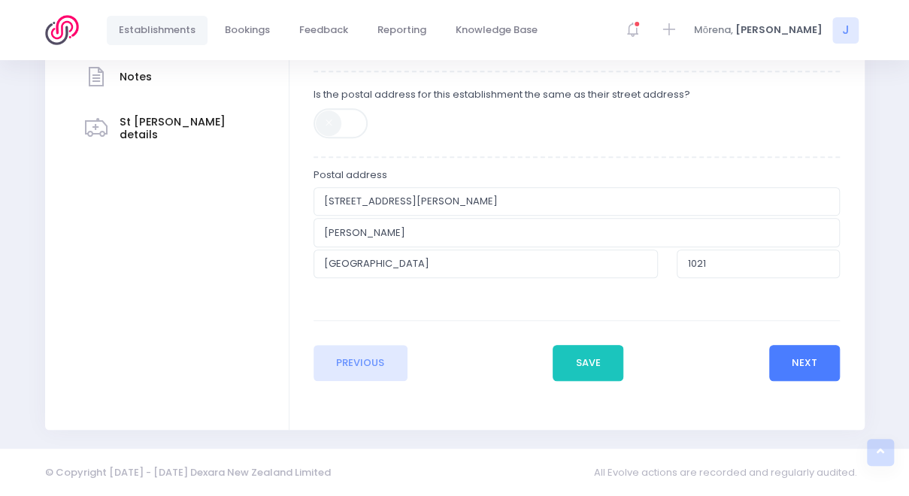
click at [803, 350] on button "Next" at bounding box center [804, 363] width 71 height 36
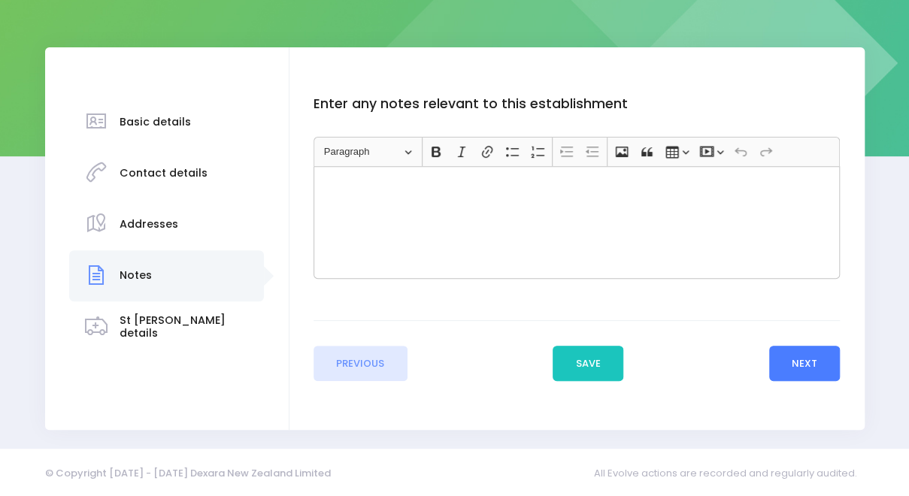
click at [797, 368] on button "Next" at bounding box center [804, 364] width 71 height 36
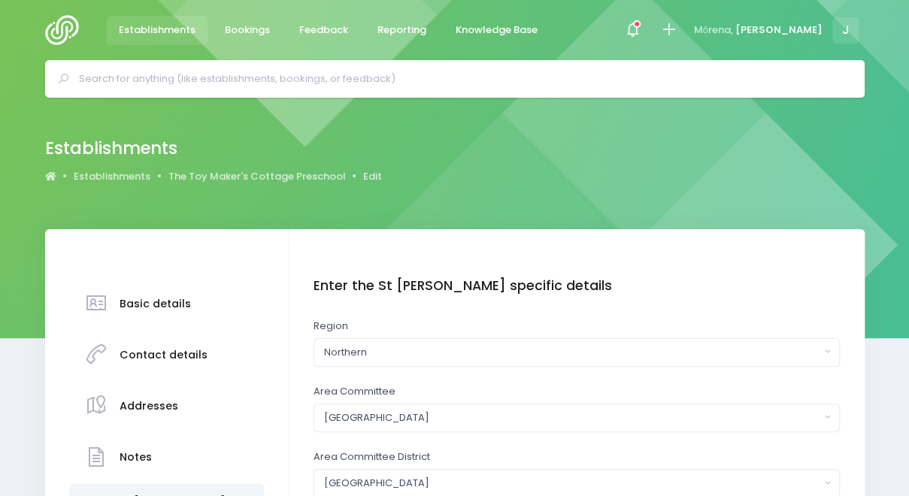
scroll to position [218, 0]
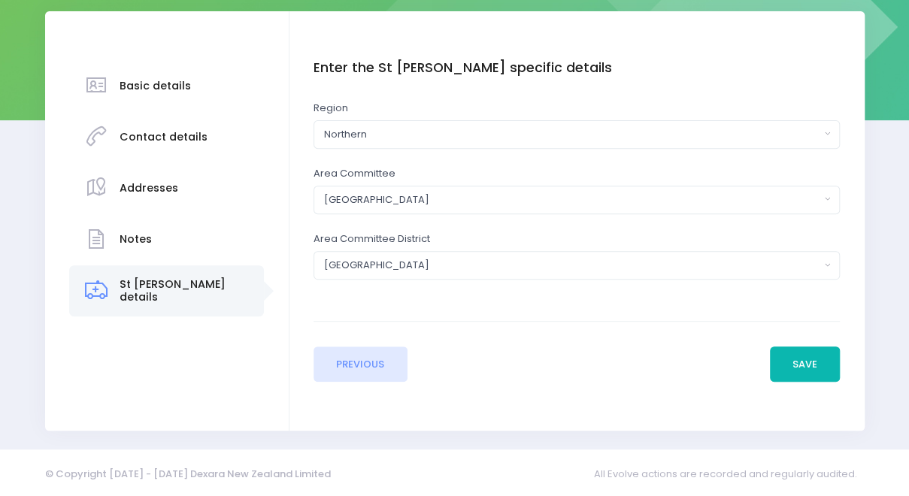
click at [810, 365] on button "Save" at bounding box center [805, 365] width 71 height 36
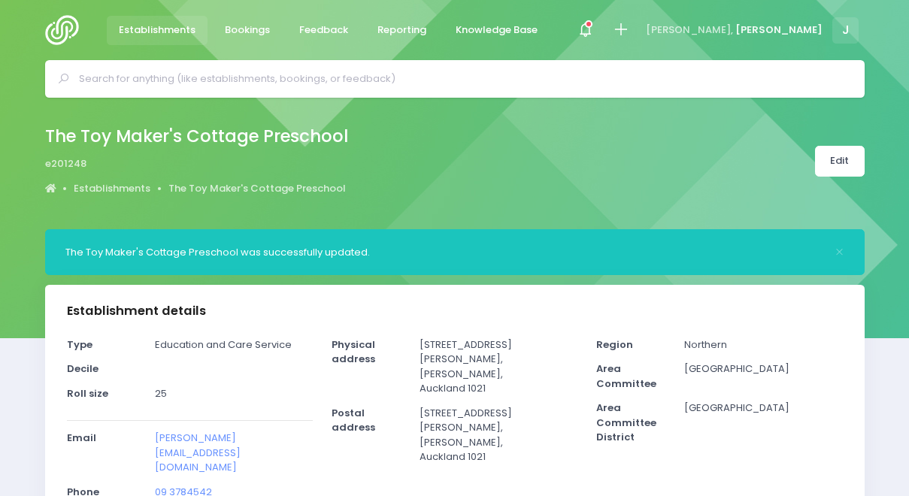
select select "5"
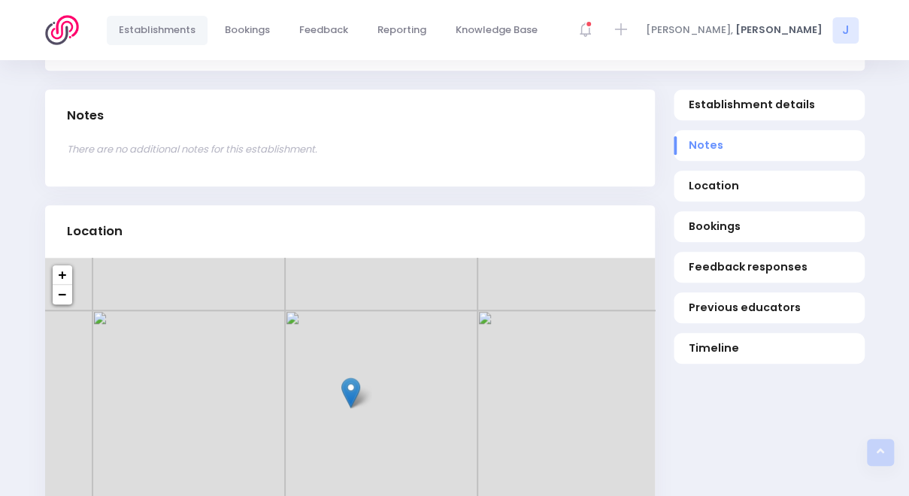
scroll to position [524, 0]
